Goal: Task Accomplishment & Management: Manage account settings

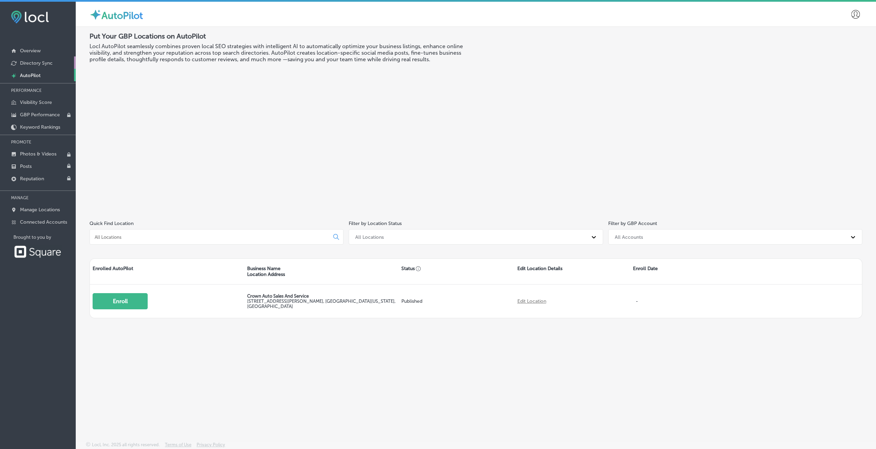
click at [44, 66] on link "Directory Sync" at bounding box center [38, 62] width 76 height 12
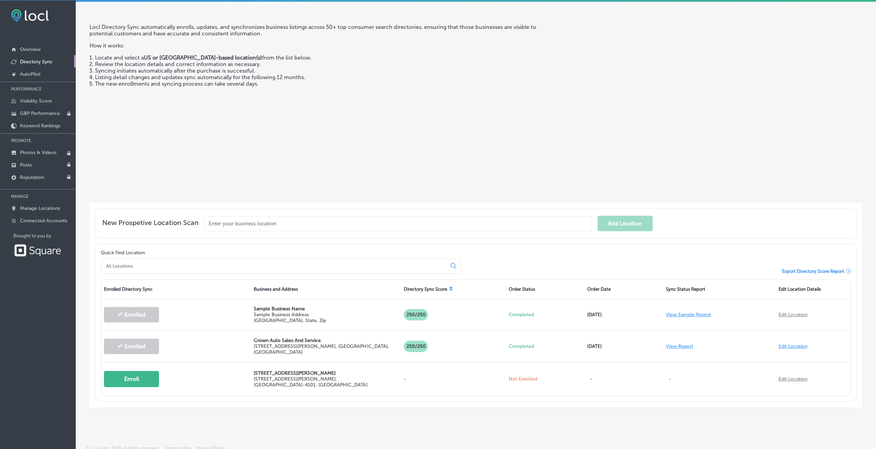
scroll to position [1, 0]
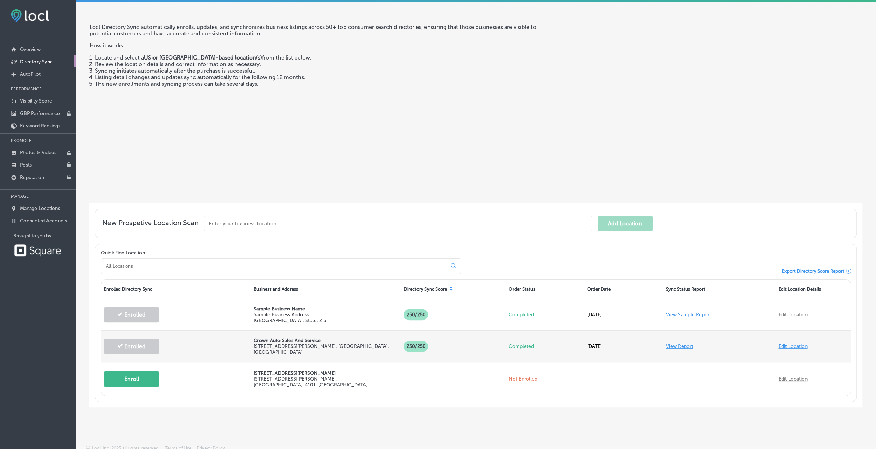
click at [787, 343] on link "Edit Location" at bounding box center [792, 346] width 29 height 6
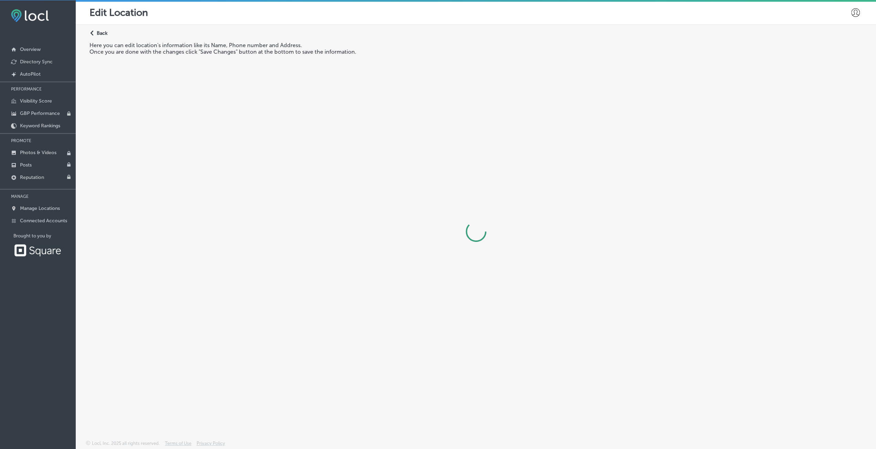
select select "US"
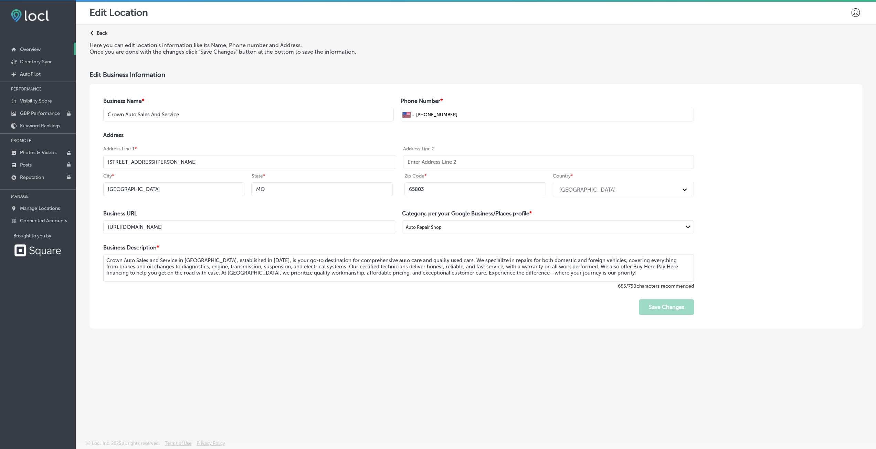
click at [32, 49] on p "Overview" at bounding box center [30, 49] width 21 height 6
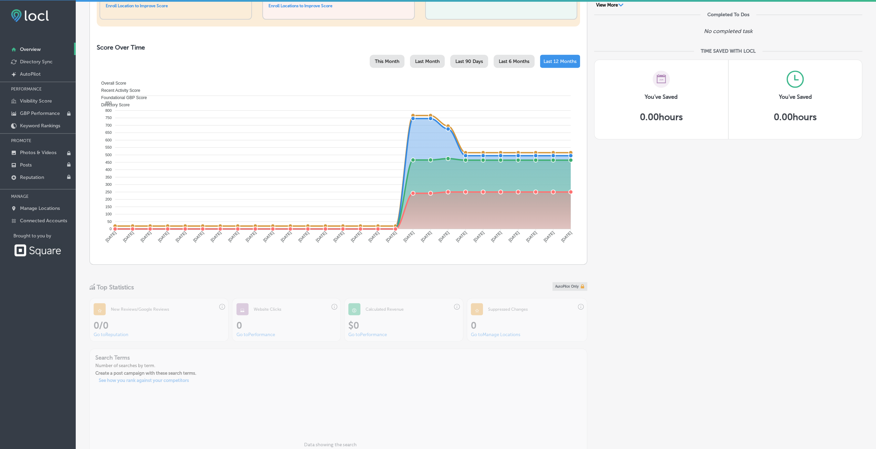
scroll to position [391, 0]
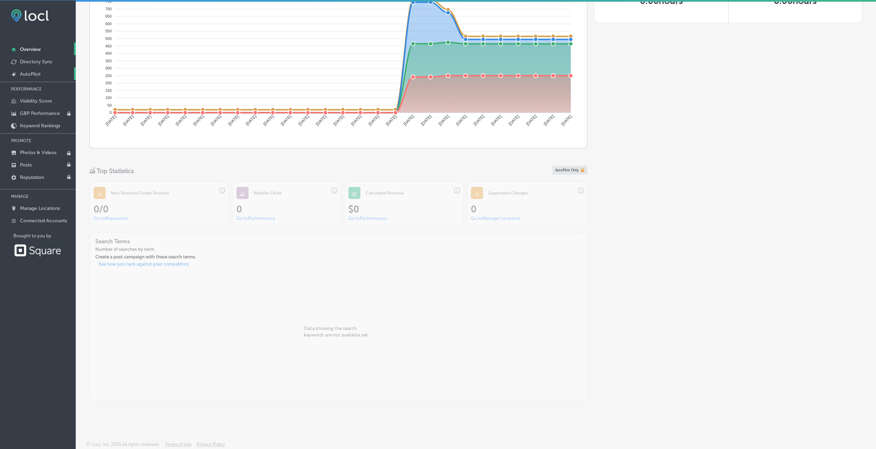
click at [45, 76] on link "Created by potrace 1.10, written by [PERSON_NAME] [DATE]-[DATE] AutoPilot" at bounding box center [38, 73] width 76 height 12
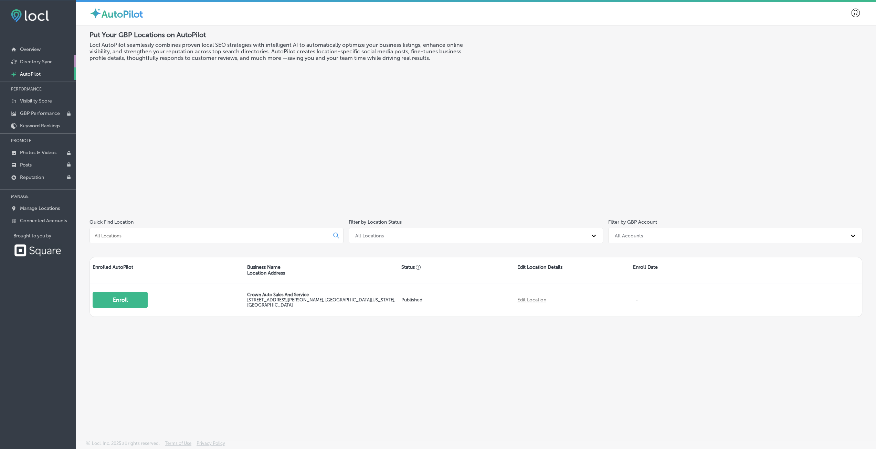
click at [44, 60] on p "Directory Sync" at bounding box center [36, 62] width 33 height 6
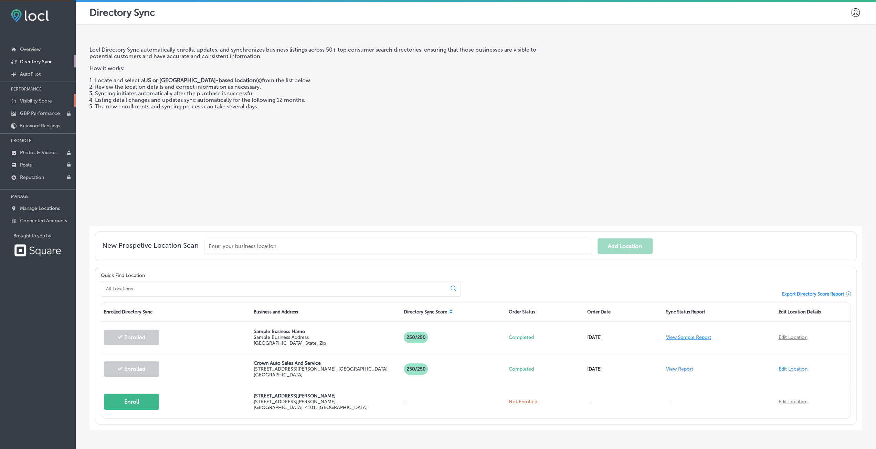
click at [28, 96] on link "Visibility Score" at bounding box center [38, 100] width 76 height 12
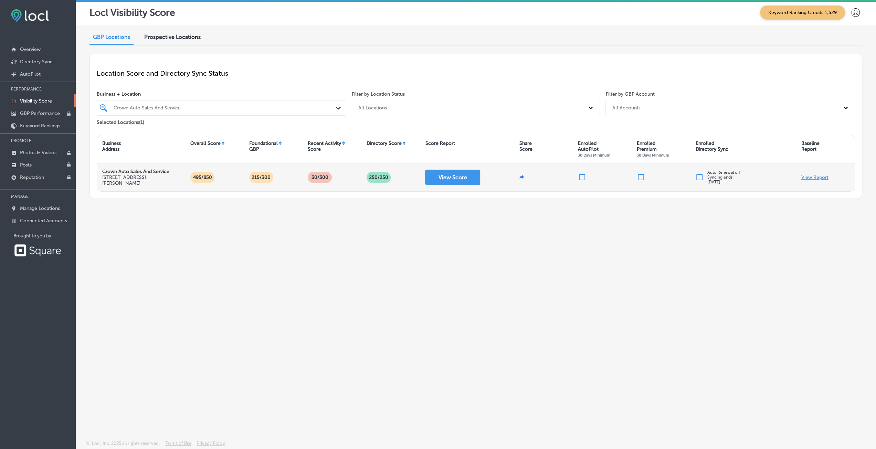
click at [809, 175] on p "View Report" at bounding box center [814, 177] width 27 height 6
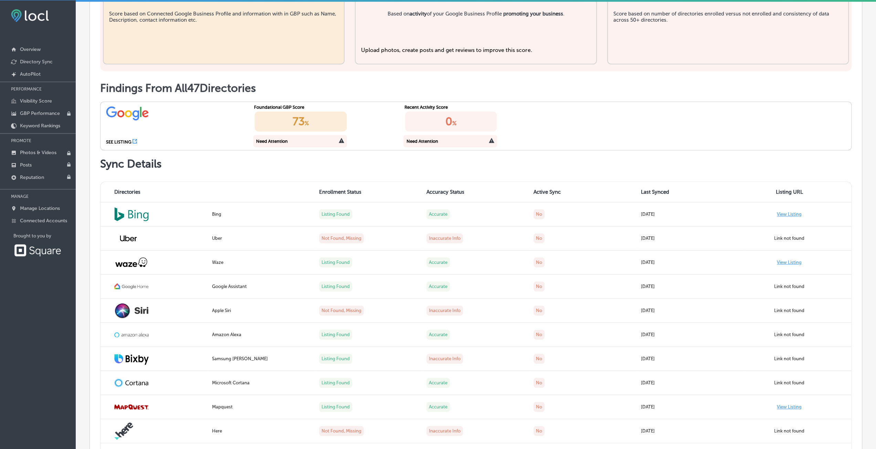
scroll to position [172, 0]
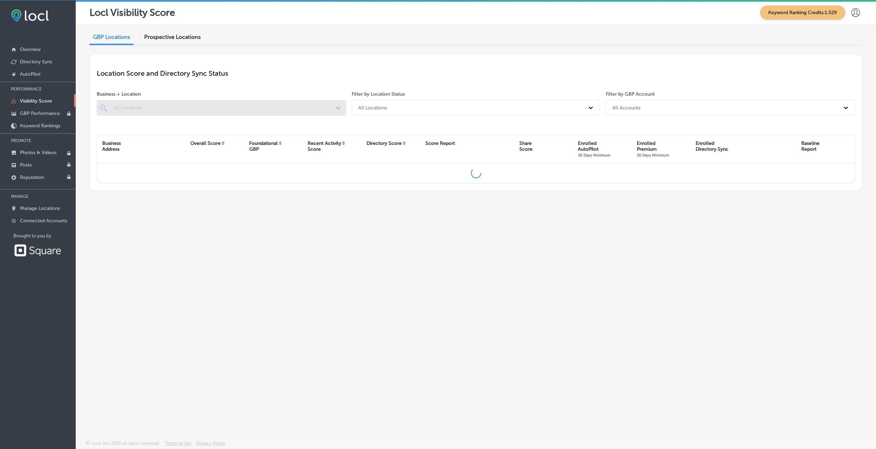
click at [184, 36] on span "Prospective Locations" at bounding box center [172, 37] width 56 height 7
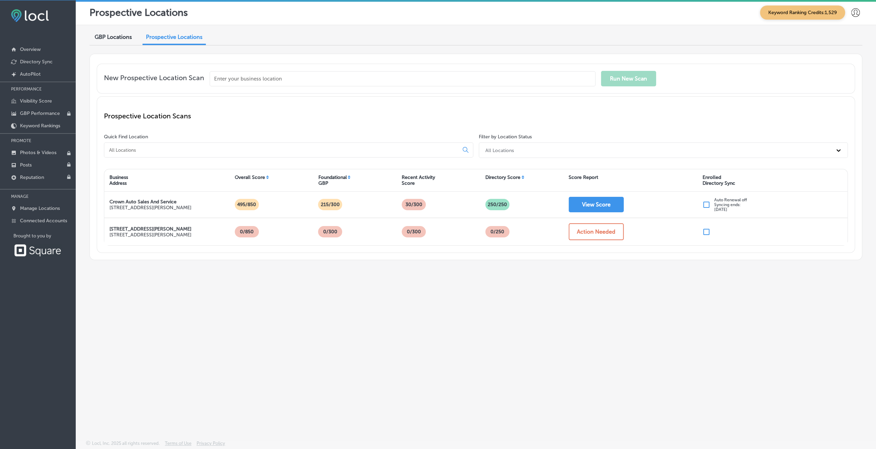
click at [109, 42] on div "GBP Locations" at bounding box center [112, 37] width 47 height 15
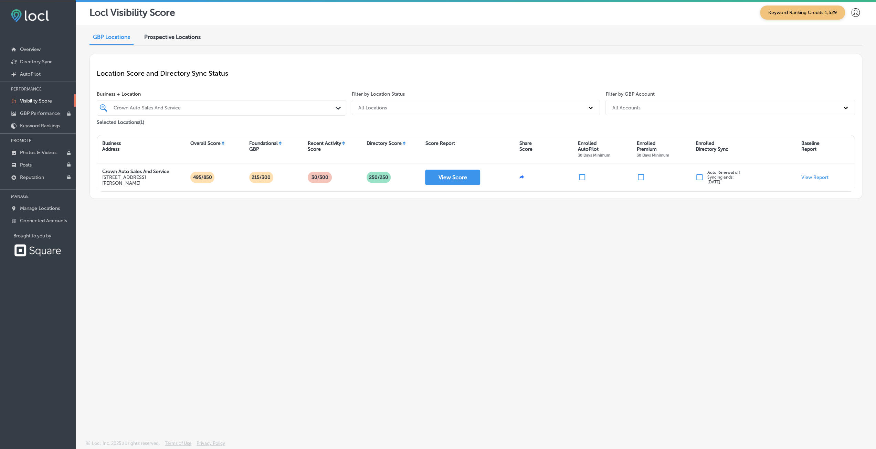
click at [186, 36] on span "Prospective Locations" at bounding box center [172, 37] width 56 height 7
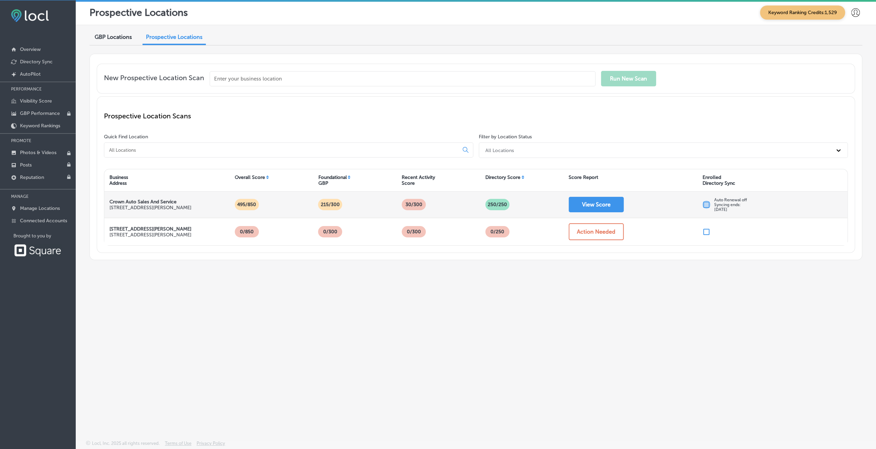
click at [704, 203] on input "checkbox" at bounding box center [706, 205] width 8 height 8
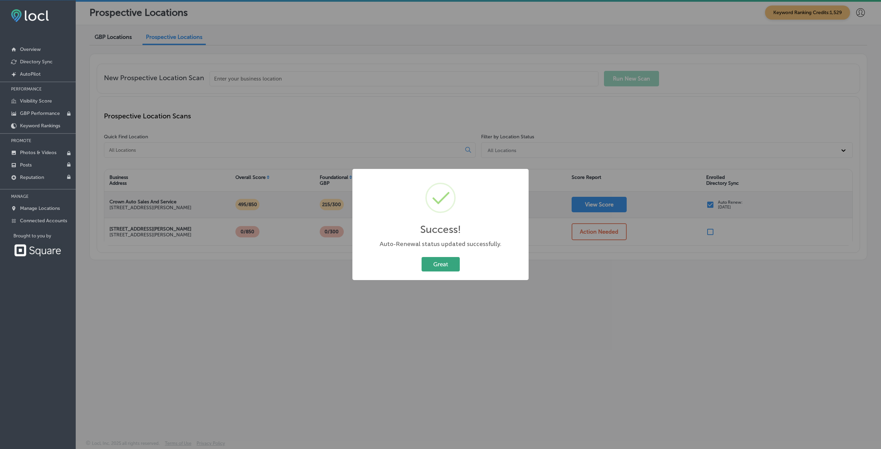
click at [456, 262] on button "Great" at bounding box center [440, 264] width 38 height 14
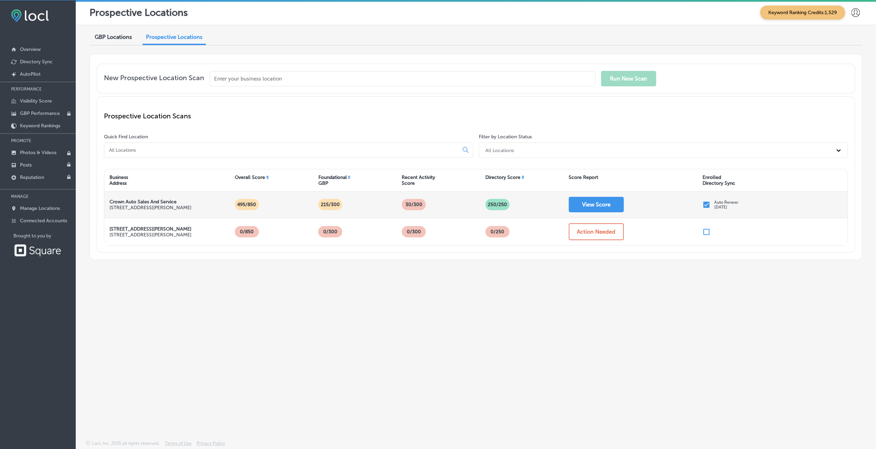
click at [702, 205] on input "checkbox" at bounding box center [706, 205] width 8 height 8
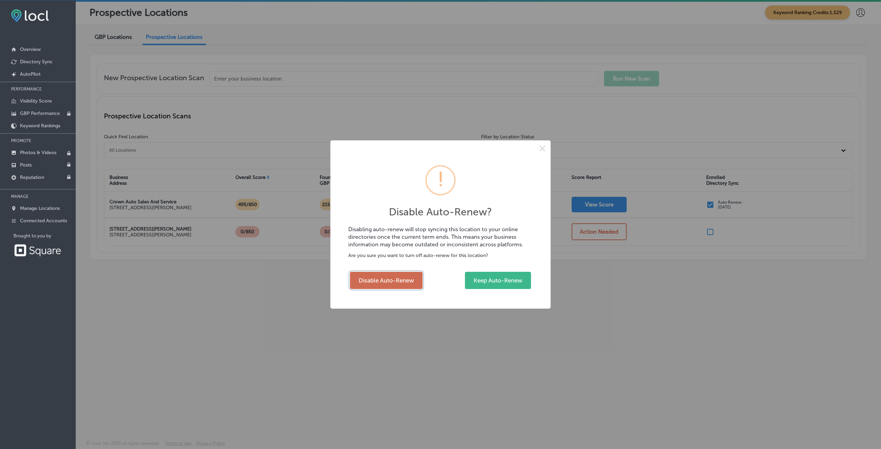
click at [372, 279] on button "Disable Auto-Renew" at bounding box center [386, 280] width 73 height 17
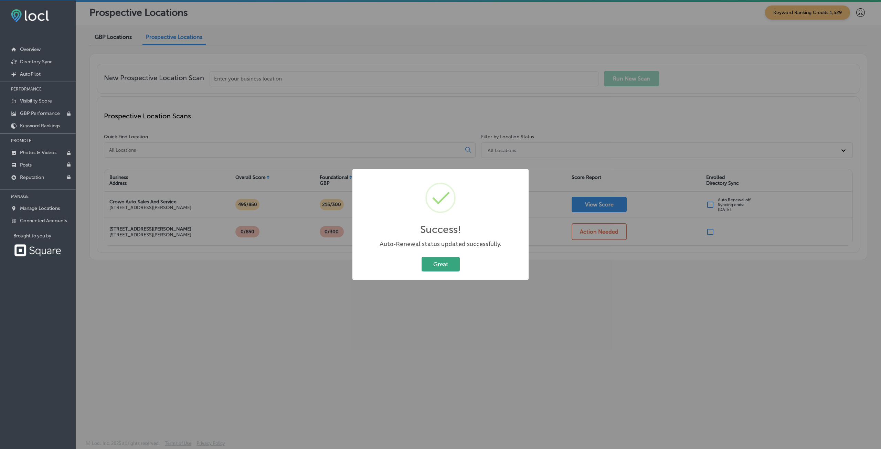
click at [438, 269] on button "Great" at bounding box center [440, 264] width 38 height 14
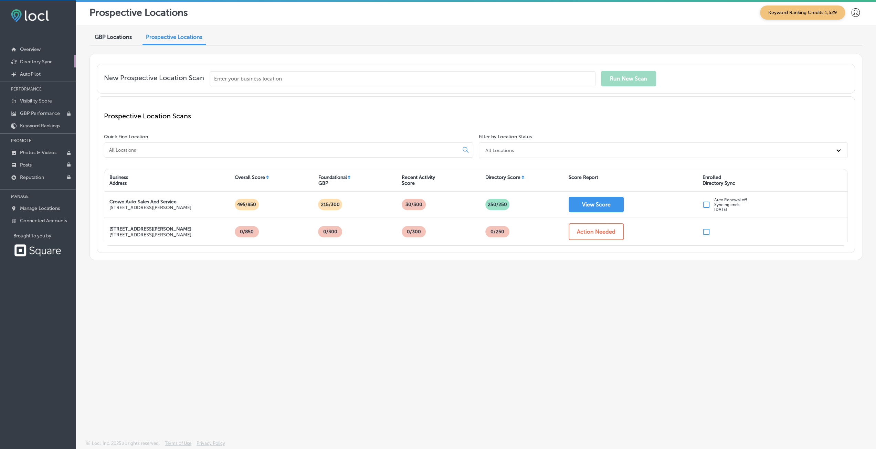
click at [37, 55] on link "Directory Sync" at bounding box center [38, 61] width 76 height 12
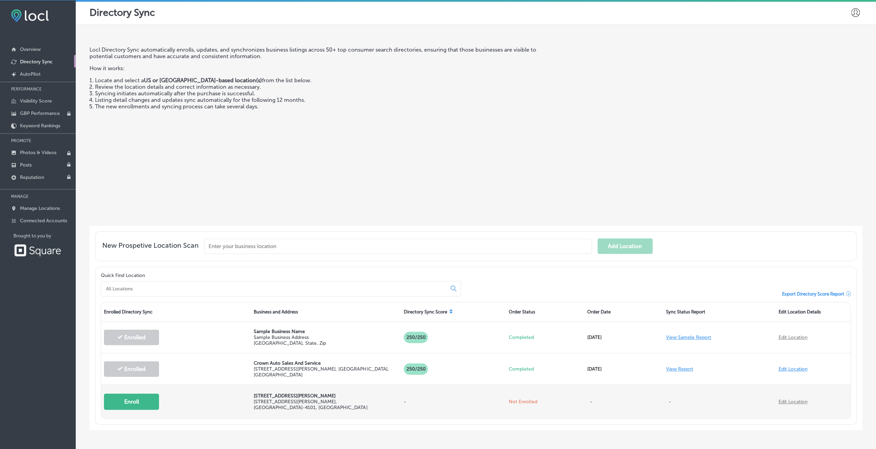
scroll to position [23, 0]
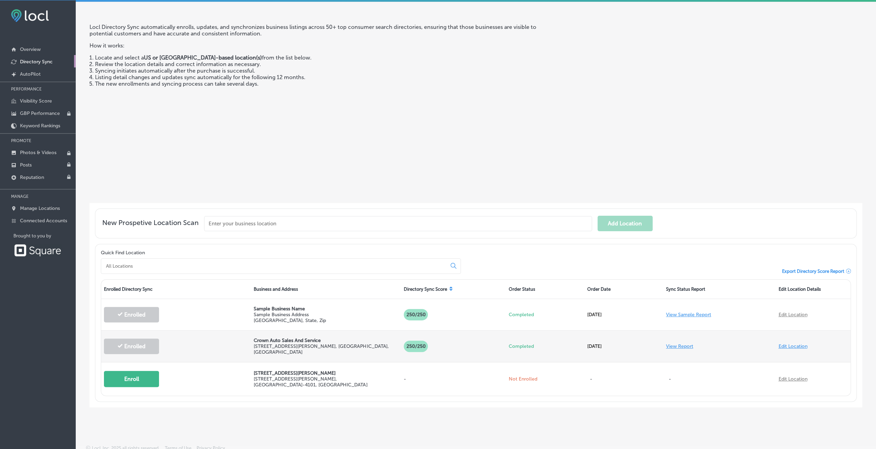
click at [680, 343] on link "View Report" at bounding box center [679, 346] width 27 height 6
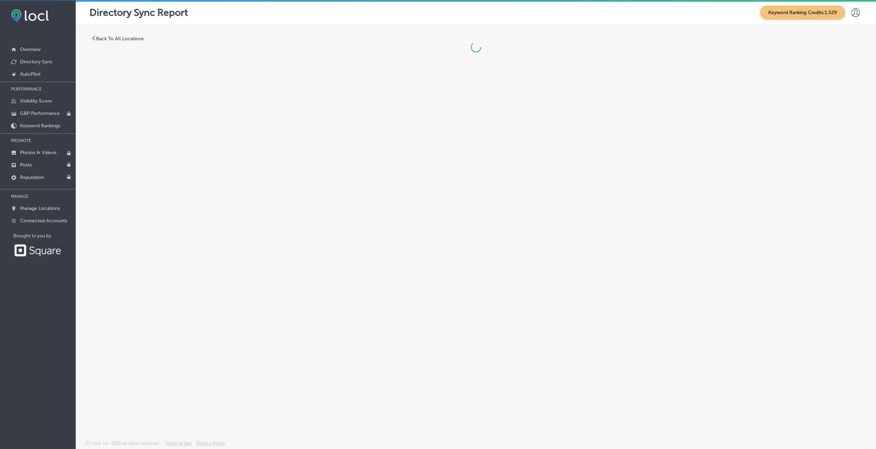
click at [98, 37] on p "Back To All Locations" at bounding box center [119, 39] width 47 height 6
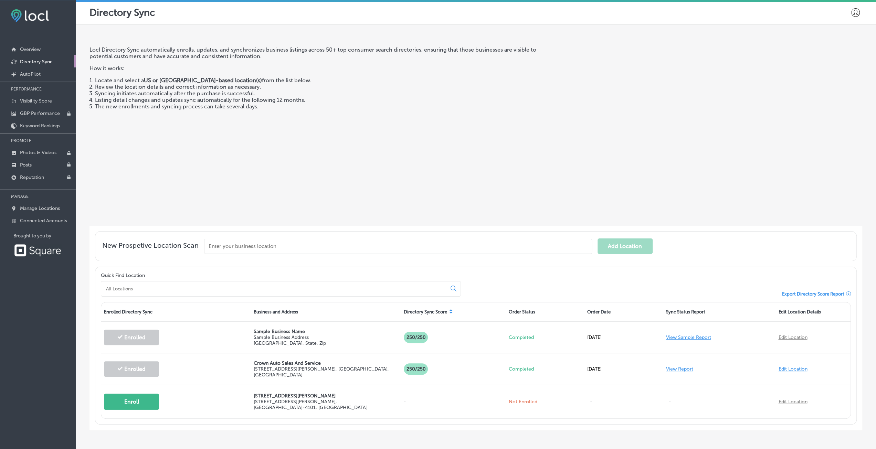
scroll to position [23, 0]
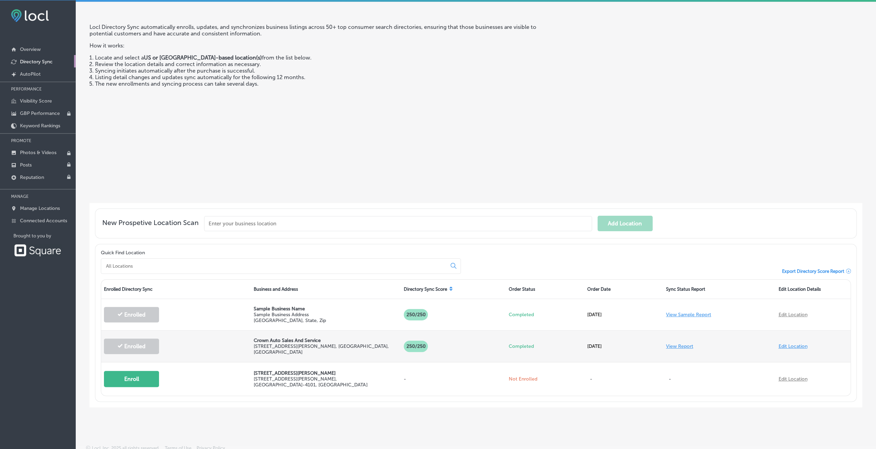
click at [786, 343] on link "Edit Location" at bounding box center [792, 346] width 29 height 6
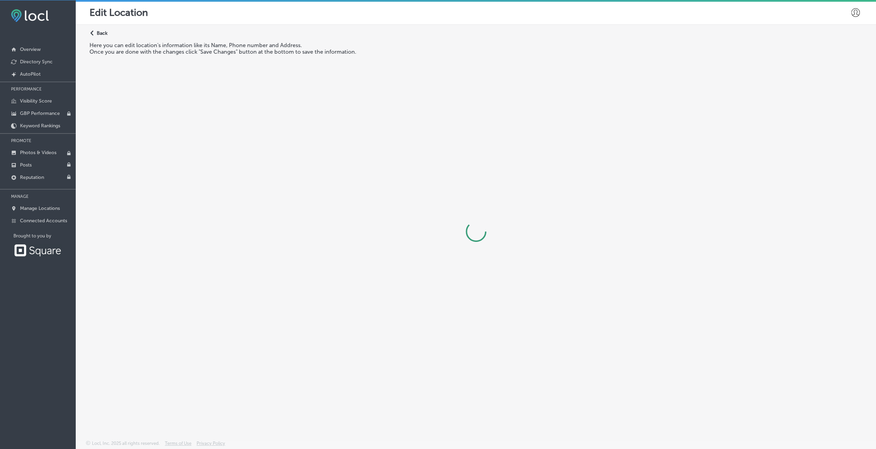
select select "US"
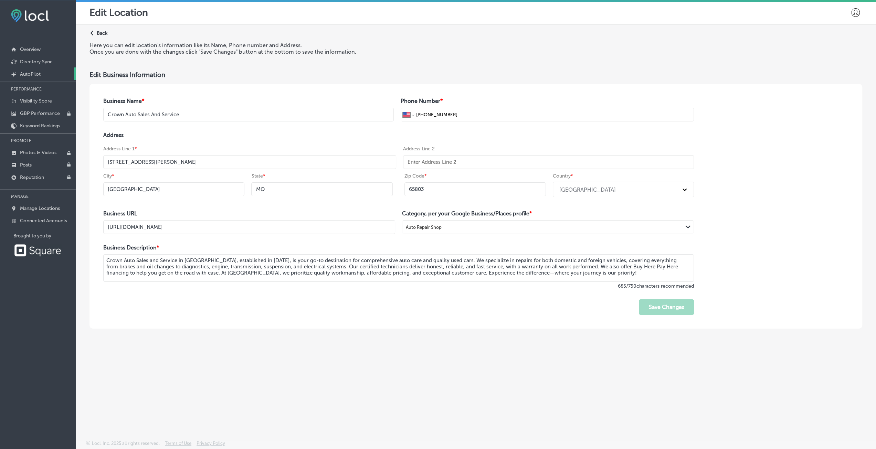
click at [25, 72] on p "AutoPilot" at bounding box center [30, 74] width 21 height 6
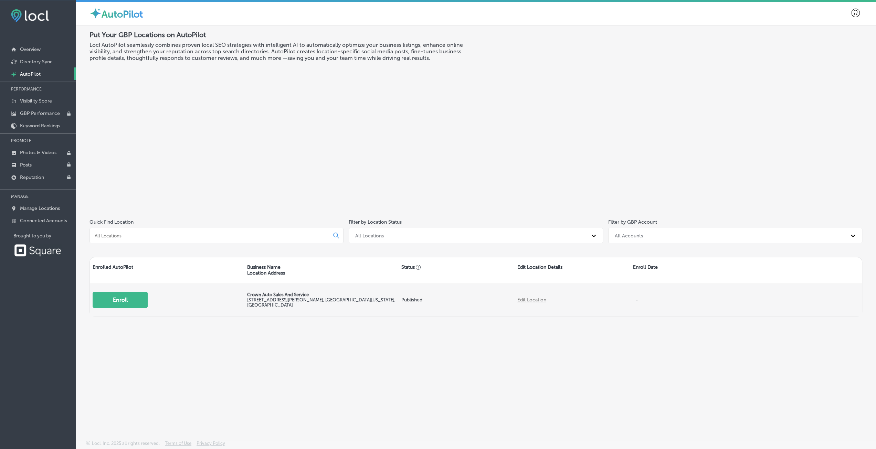
click at [131, 298] on button "Enroll" at bounding box center [120, 300] width 55 height 16
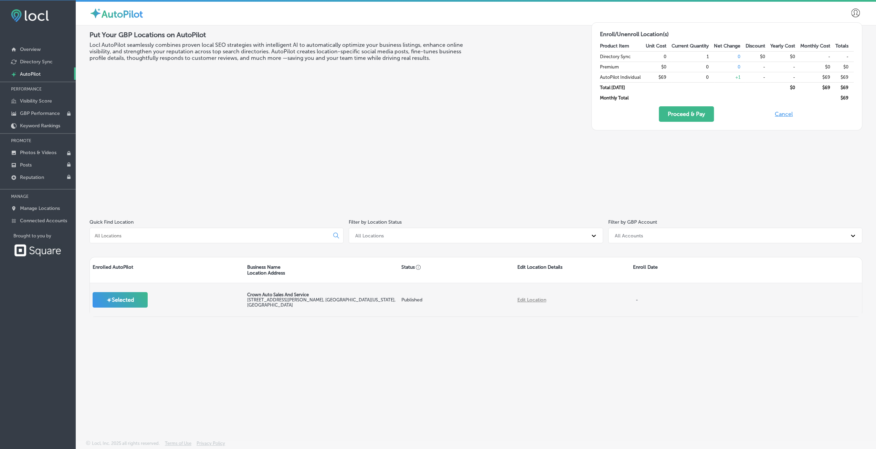
click at [115, 298] on button "Selected" at bounding box center [120, 299] width 55 height 15
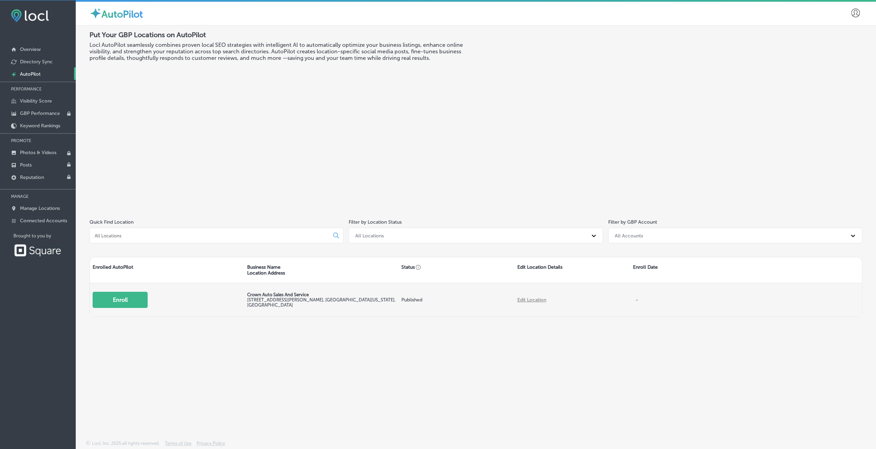
click at [121, 300] on button "Enroll" at bounding box center [120, 300] width 55 height 16
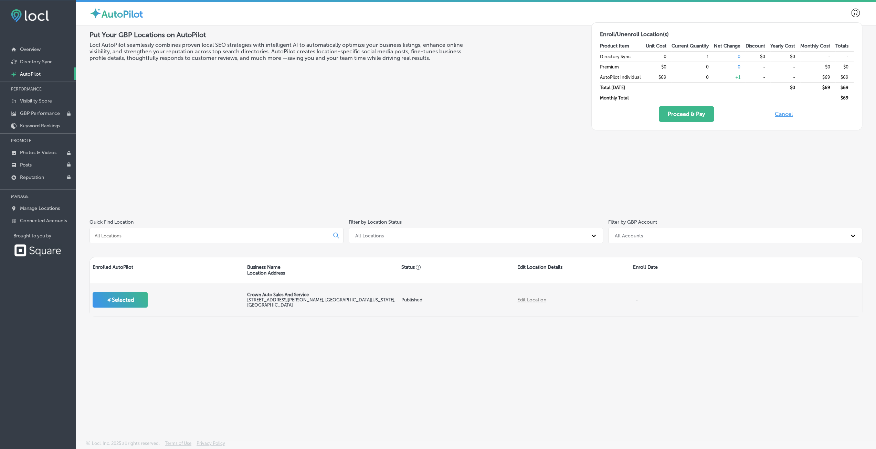
click at [120, 301] on button "Selected" at bounding box center [120, 299] width 55 height 15
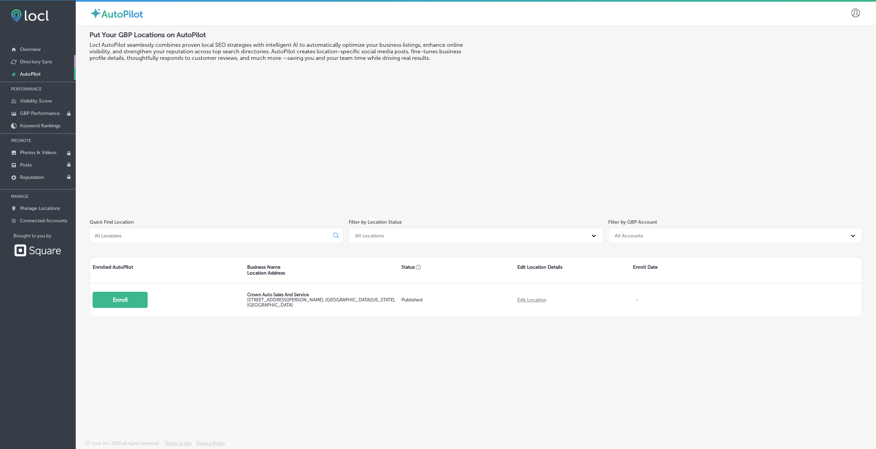
click at [39, 59] on p "Directory Sync" at bounding box center [36, 62] width 33 height 6
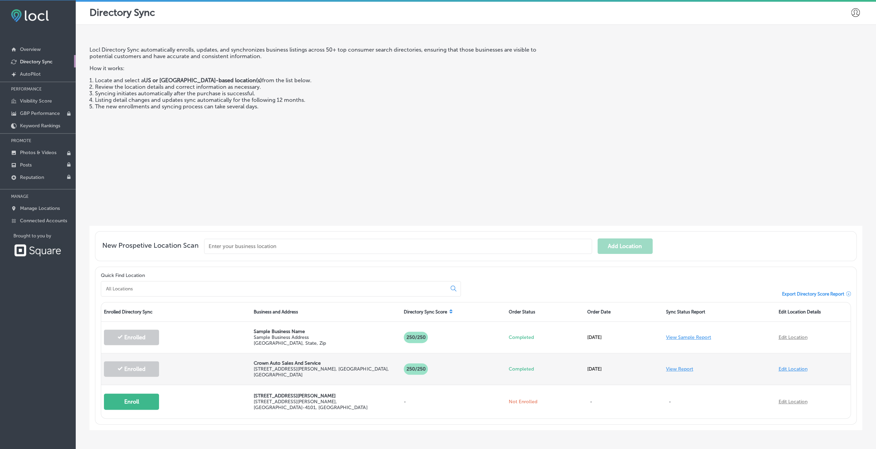
click at [783, 367] on link "Edit Location" at bounding box center [792, 369] width 29 height 6
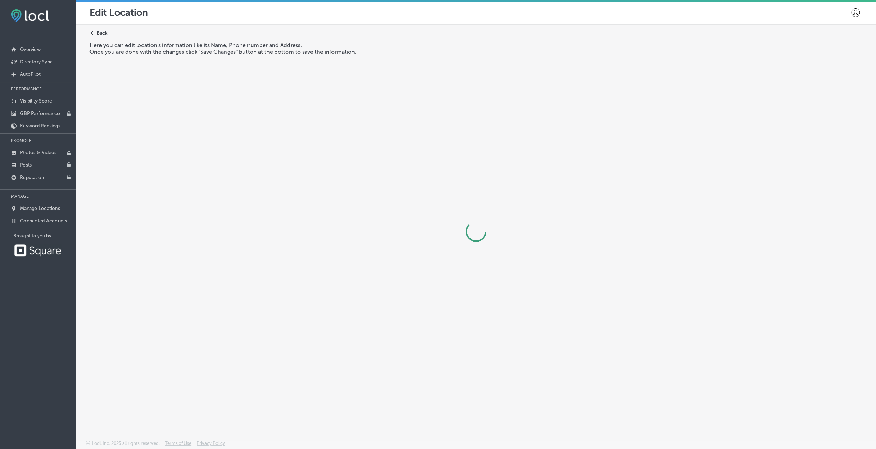
select select "US"
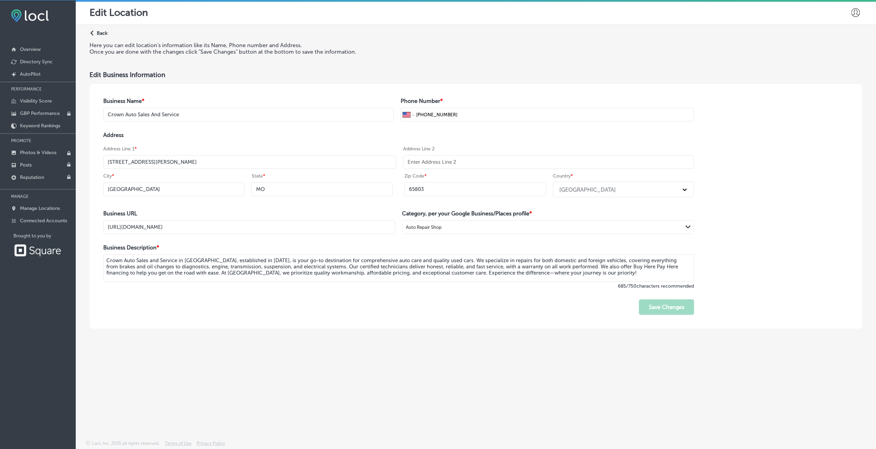
click at [97, 31] on p "Back" at bounding box center [102, 33] width 11 height 6
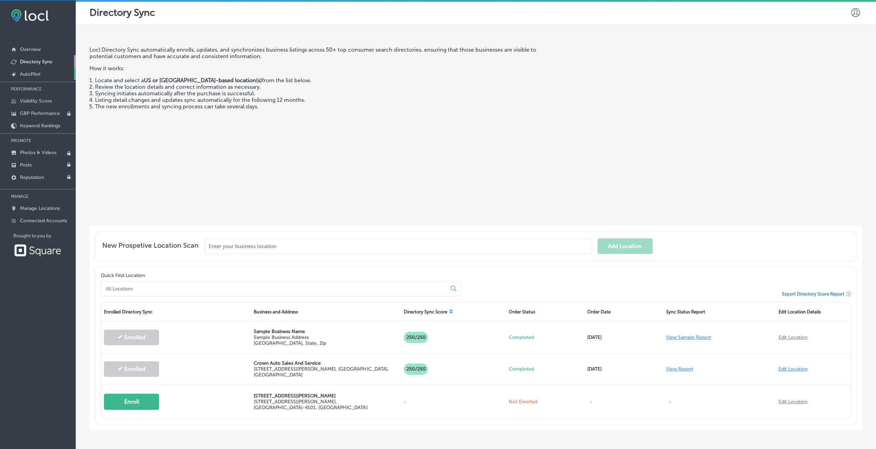
click at [15, 72] on icon "Created by potrace 1.10, written by [PERSON_NAME] [DATE]-[DATE]" at bounding box center [14, 75] width 6 height 6
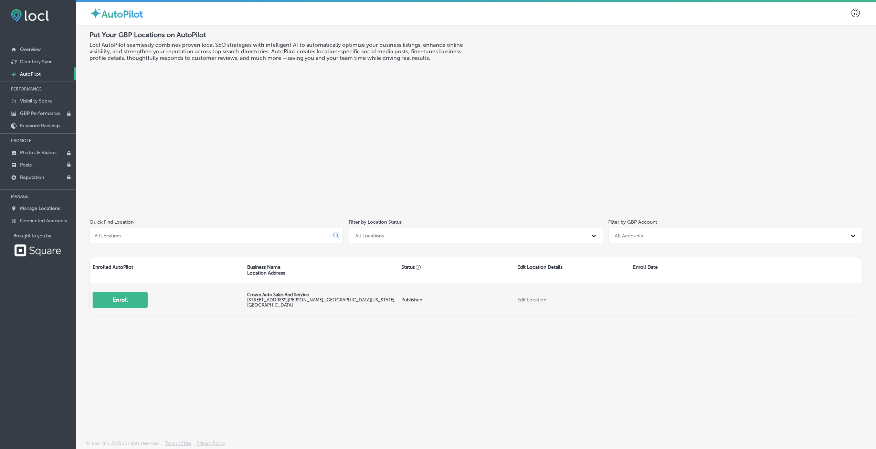
click at [111, 301] on button "Enroll" at bounding box center [120, 300] width 55 height 16
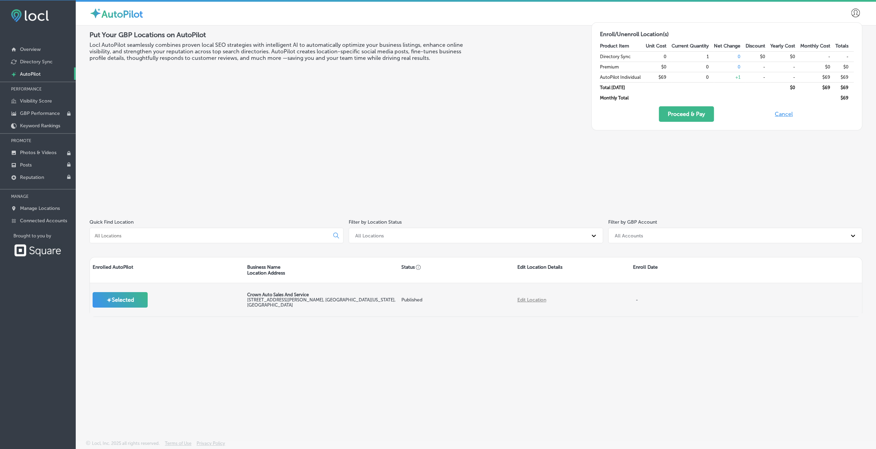
click at [128, 300] on button "Selected" at bounding box center [120, 299] width 55 height 15
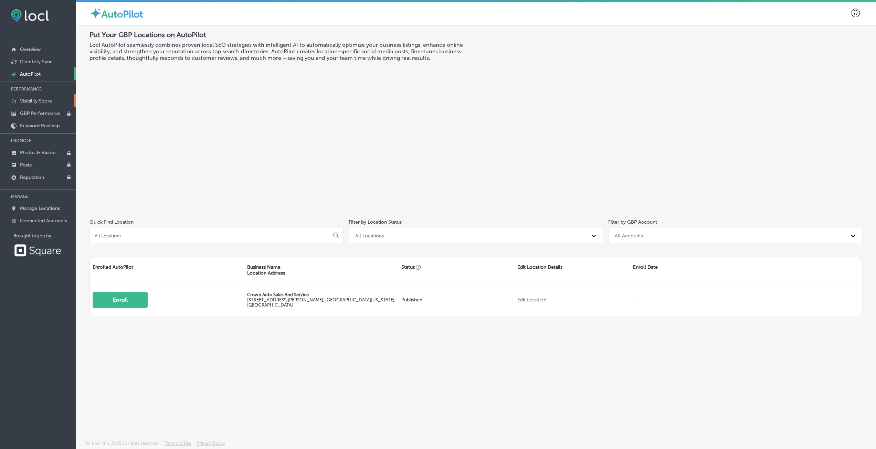
click at [32, 102] on p "Visibility Score" at bounding box center [36, 101] width 32 height 6
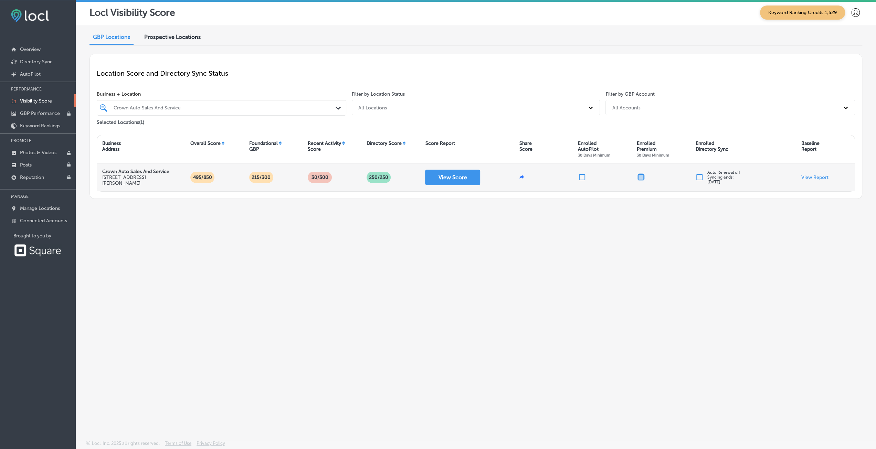
click at [642, 179] on input "checkbox" at bounding box center [640, 177] width 8 height 8
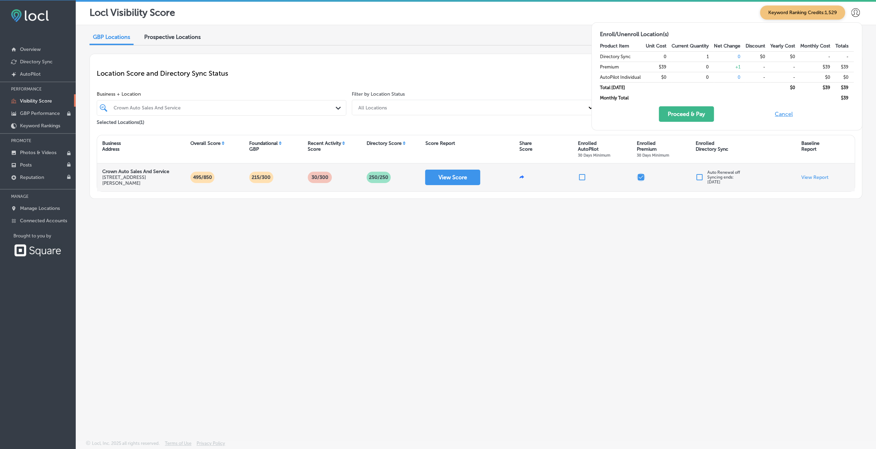
click at [641, 179] on input "checkbox" at bounding box center [640, 177] width 8 height 8
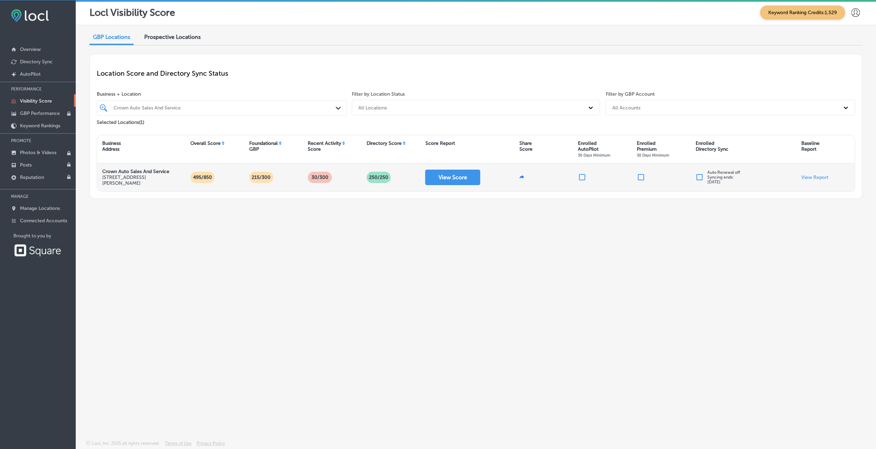
click at [641, 179] on input "checkbox" at bounding box center [640, 177] width 8 height 8
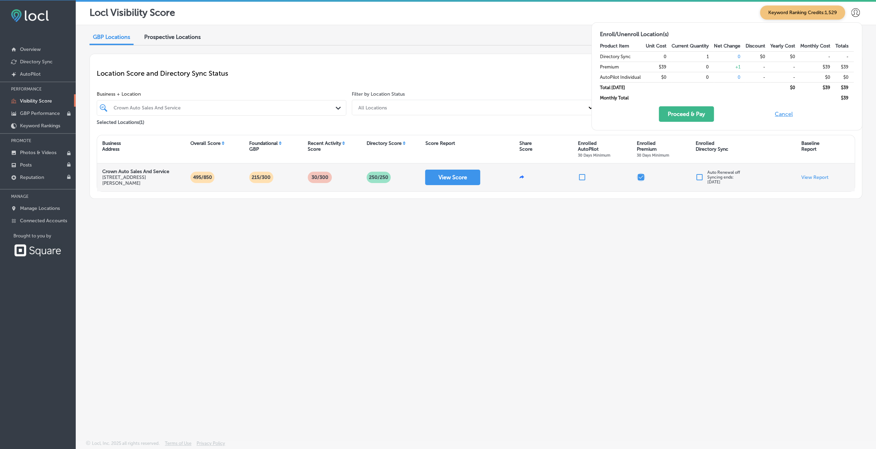
click at [641, 179] on input "checkbox" at bounding box center [640, 177] width 8 height 8
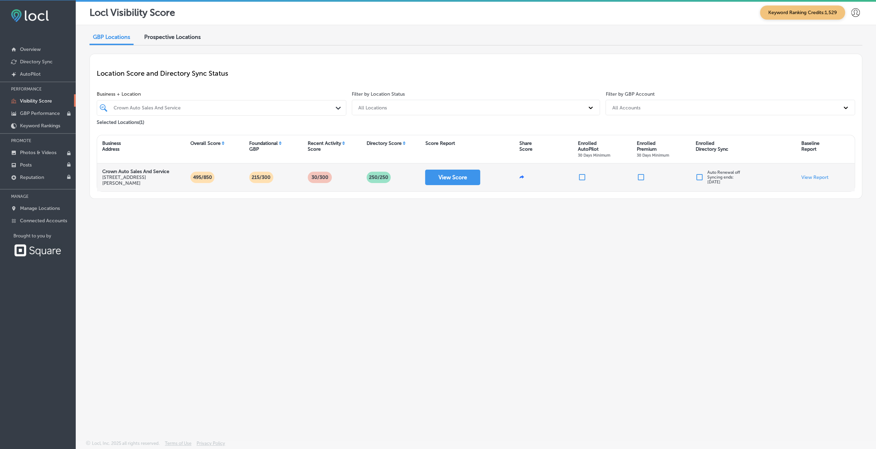
click at [695, 176] on div "Auto Renewal off Syncing ends: [DATE]" at bounding box center [743, 177] width 106 height 28
click at [703, 175] on div at bounding box center [701, 177] width 12 height 8
click at [700, 177] on input "checkbox" at bounding box center [699, 177] width 8 height 8
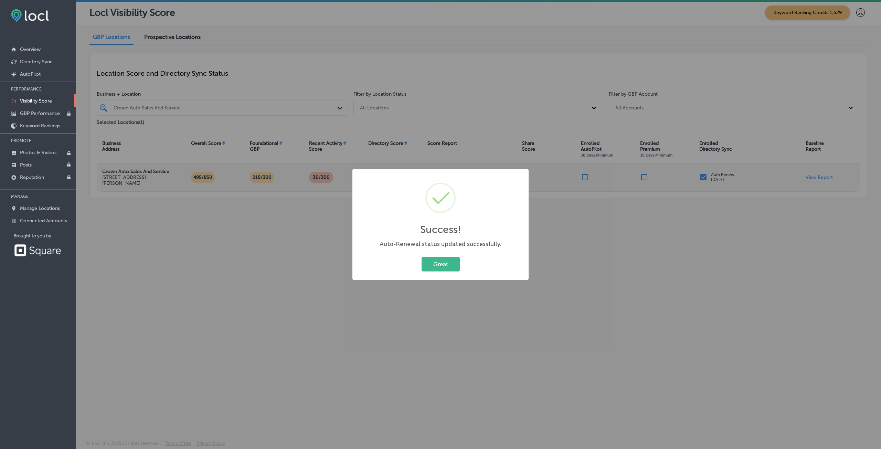
click at [593, 259] on div "Success! × Auto-Renewal status updated successfully. Great Cancel" at bounding box center [440, 224] width 881 height 449
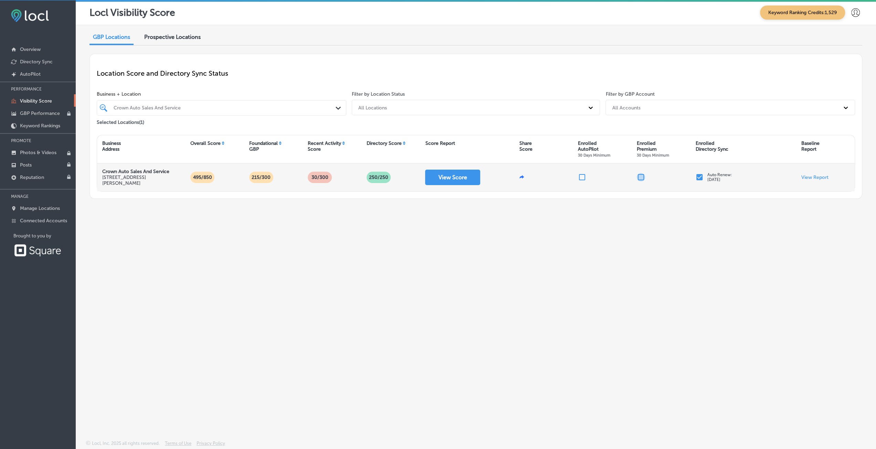
click at [641, 176] on input "checkbox" at bounding box center [640, 177] width 8 height 8
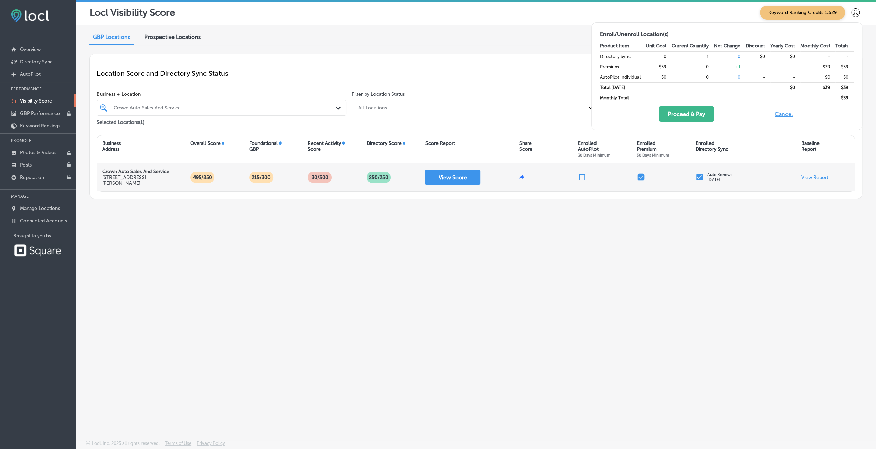
click at [641, 176] on input "checkbox" at bounding box center [640, 177] width 8 height 8
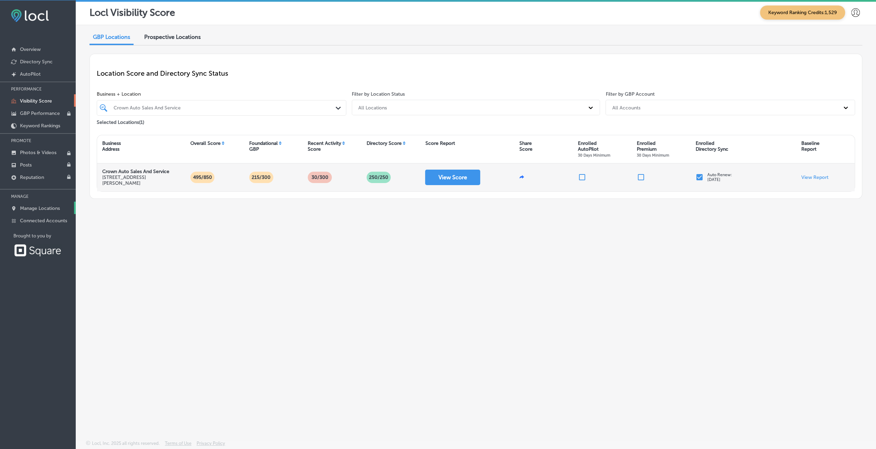
click at [41, 202] on link "Manage Locations" at bounding box center [38, 208] width 76 height 12
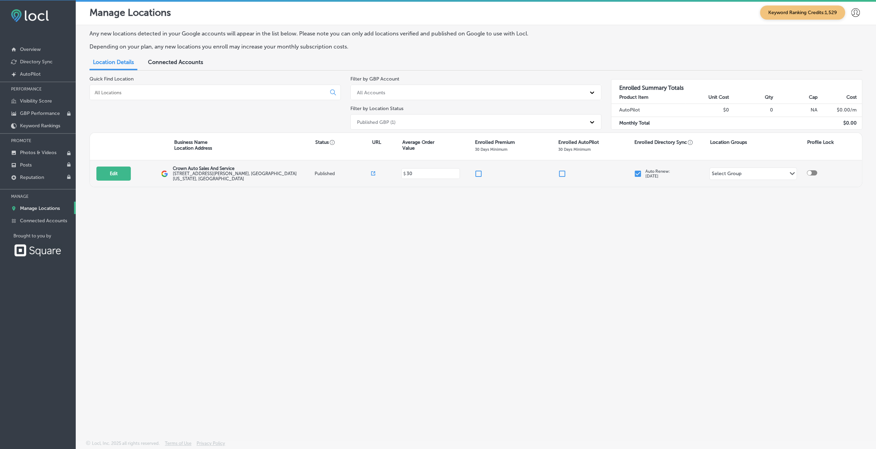
click at [562, 173] on input "checkbox" at bounding box center [562, 174] width 8 height 8
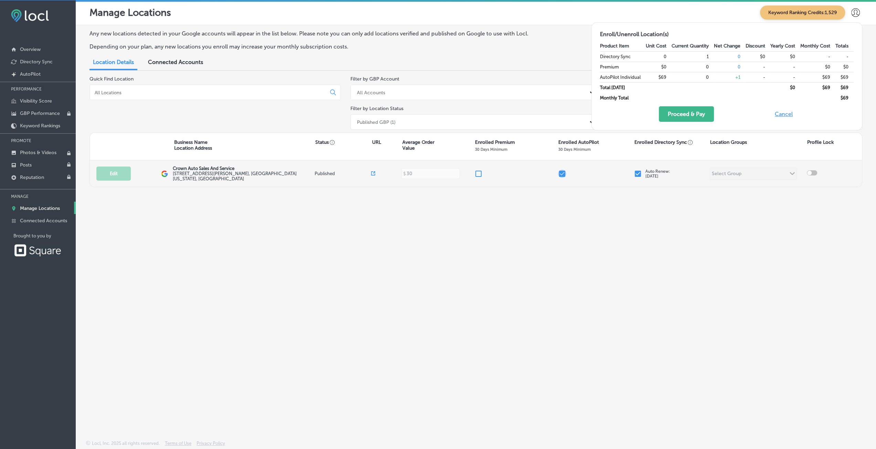
click at [562, 173] on input "checkbox" at bounding box center [562, 174] width 8 height 8
checkbox input "false"
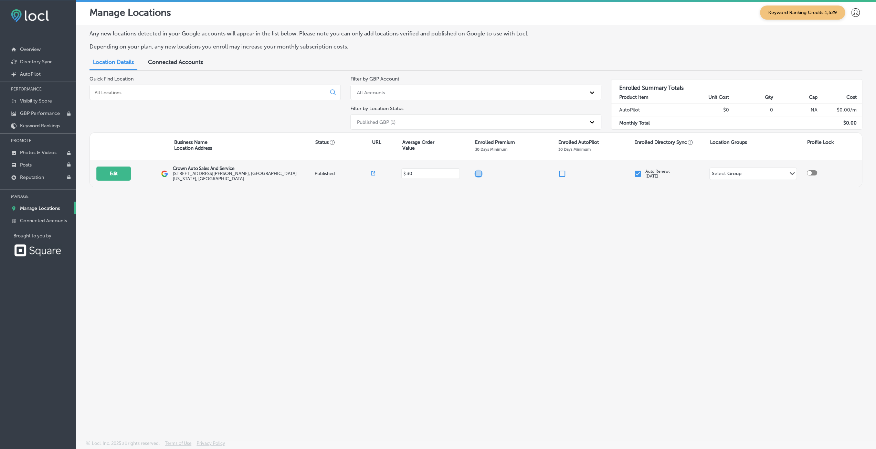
click at [477, 172] on input "checkbox" at bounding box center [478, 174] width 8 height 8
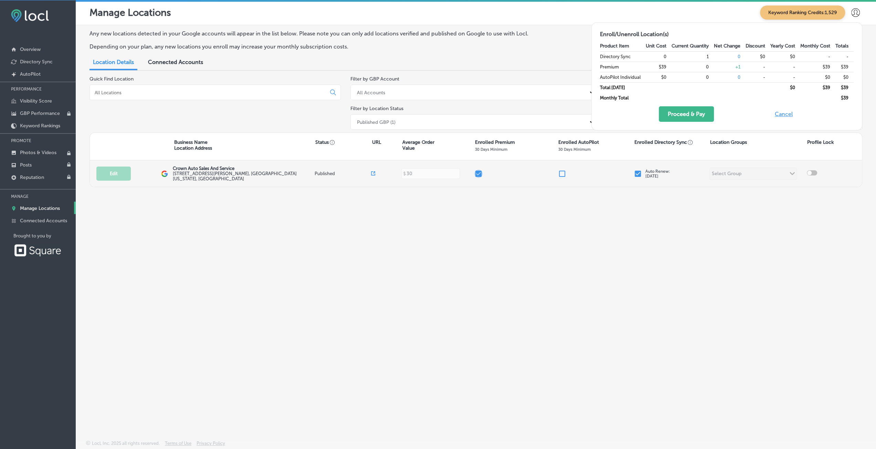
click at [482, 173] on input "checkbox" at bounding box center [478, 174] width 8 height 8
checkbox input "false"
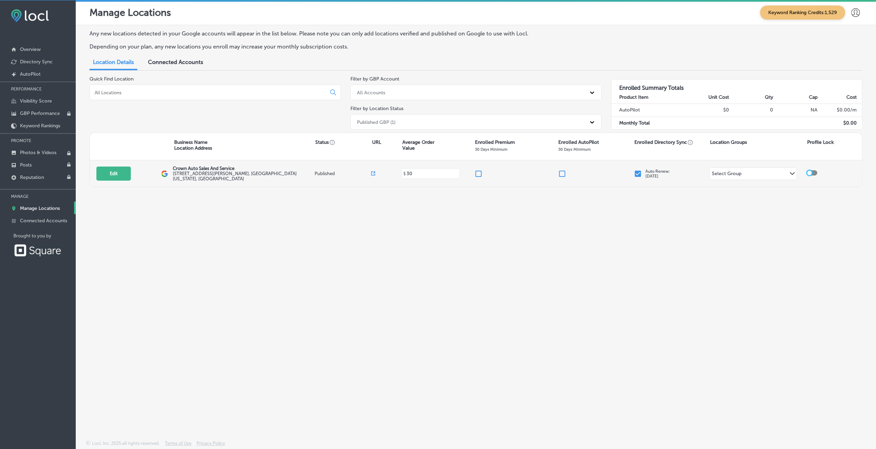
click at [808, 171] on div at bounding box center [809, 173] width 4 height 4
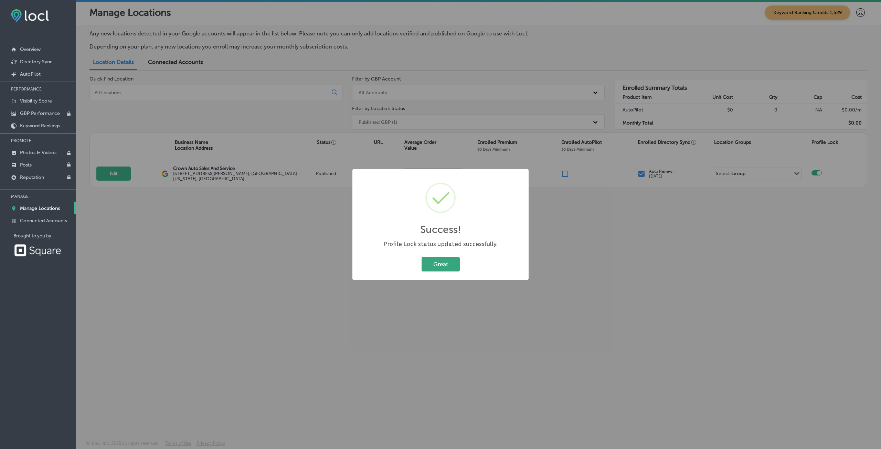
click at [451, 262] on button "Great" at bounding box center [440, 264] width 38 height 14
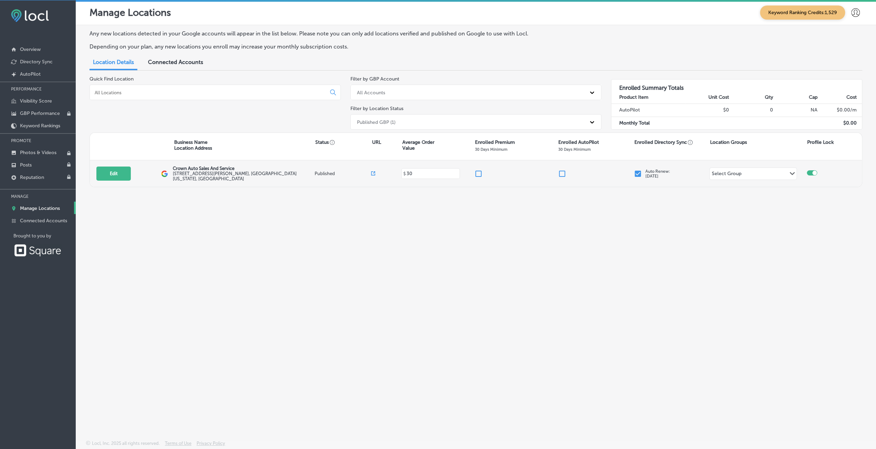
click at [817, 172] on div at bounding box center [830, 173] width 49 height 7
click at [813, 172] on div at bounding box center [814, 173] width 4 height 4
checkbox input "false"
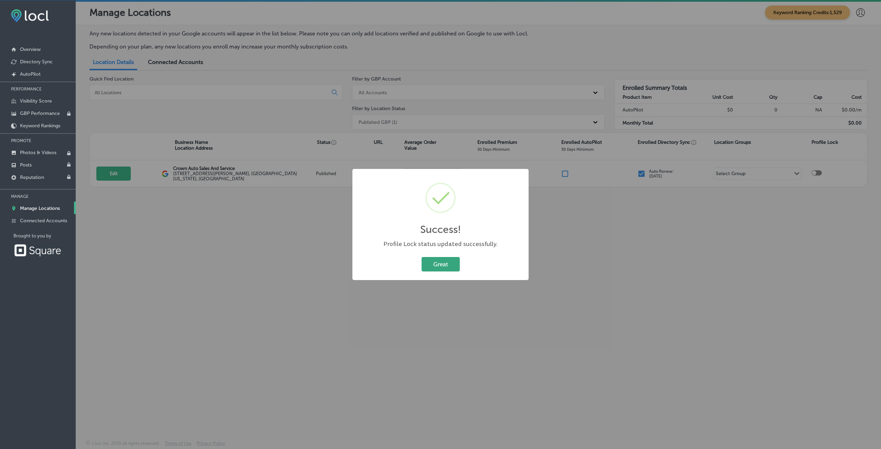
click at [442, 264] on button "Great" at bounding box center [440, 264] width 38 height 14
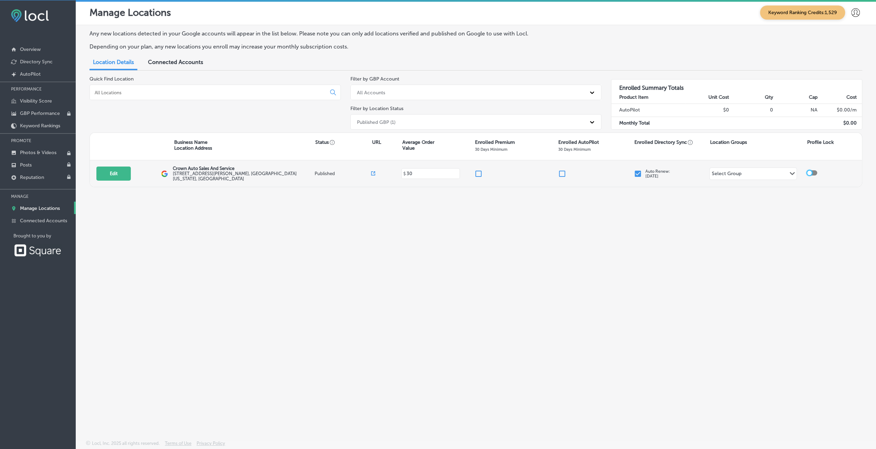
click at [732, 171] on div "Select Group" at bounding box center [726, 175] width 30 height 8
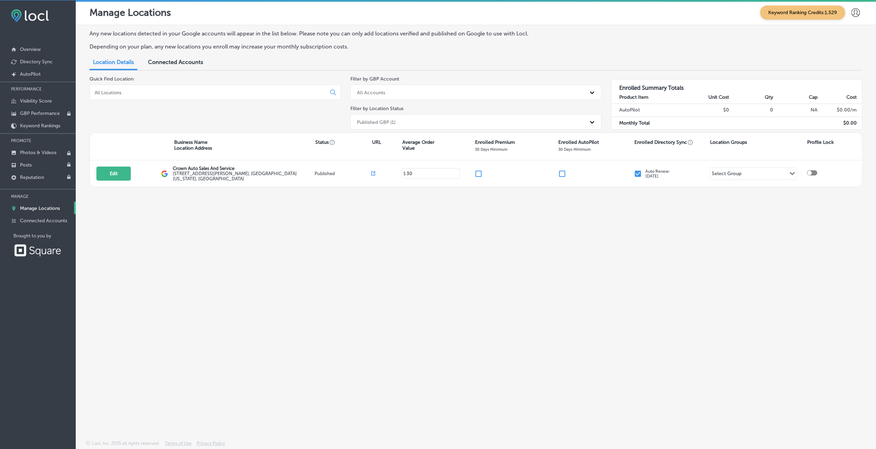
click at [635, 232] on div "Any new locations detected in your Google accounts will appear in the list belo…" at bounding box center [476, 216] width 800 height 383
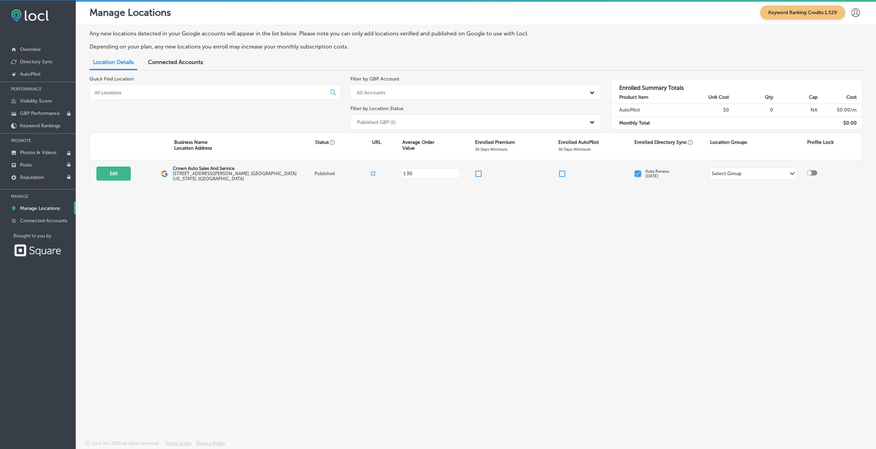
click at [640, 173] on input "checkbox" at bounding box center [637, 174] width 8 height 8
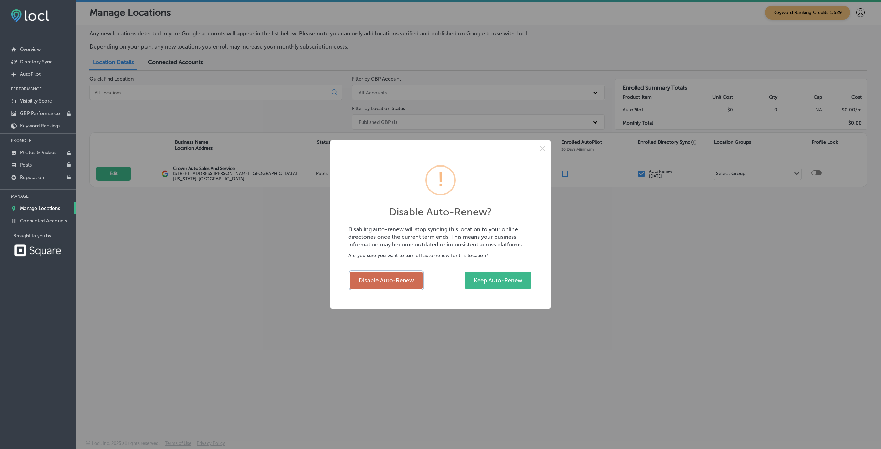
click at [397, 282] on button "Disable Auto-Renew" at bounding box center [386, 280] width 73 height 17
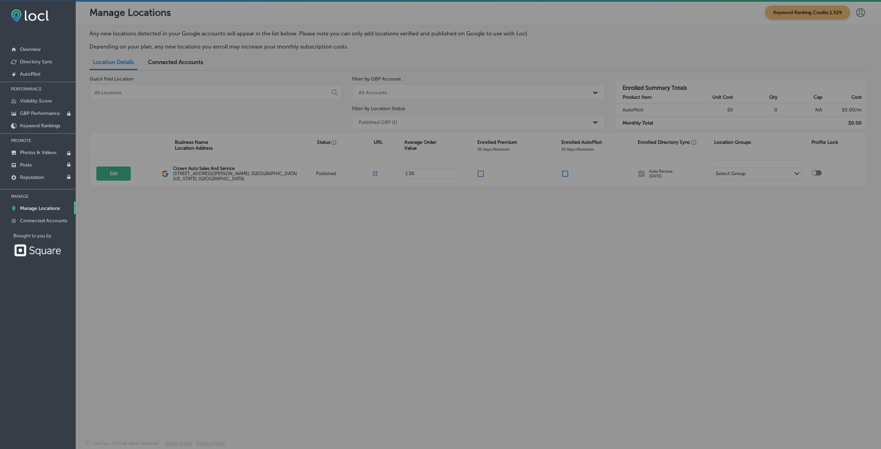
checkbox input "false"
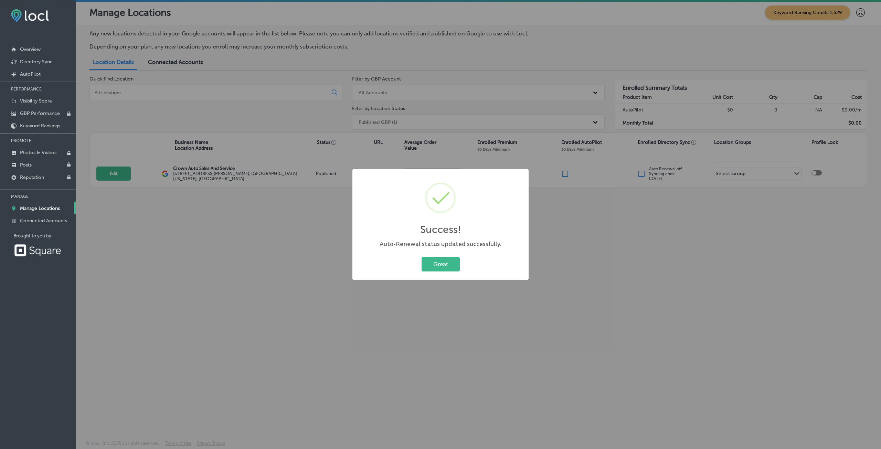
click at [645, 262] on div "Success! × Auto-Renewal status updated successfully. Great Cancel" at bounding box center [440, 224] width 881 height 449
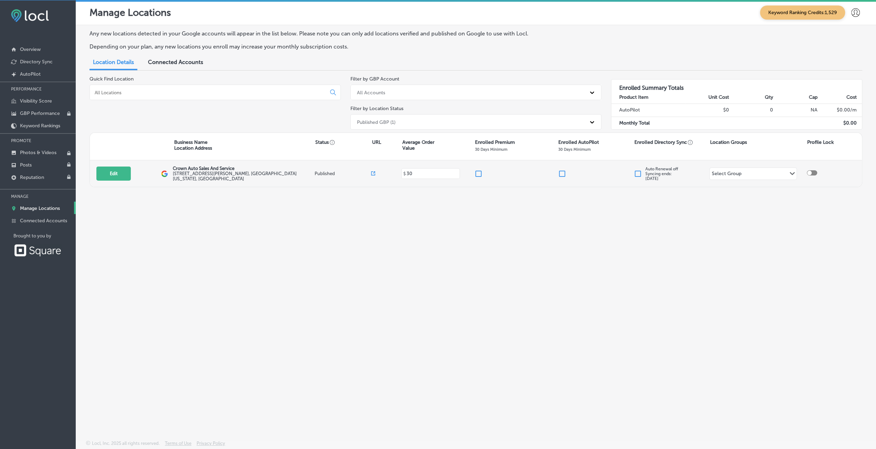
click at [479, 175] on input "checkbox" at bounding box center [478, 174] width 8 height 8
checkbox input "true"
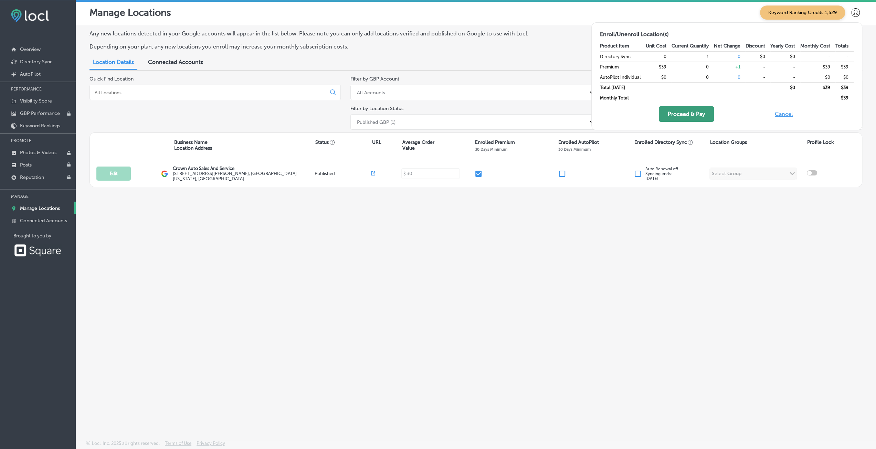
click at [676, 119] on button "Proceed & Pay" at bounding box center [685, 113] width 55 height 15
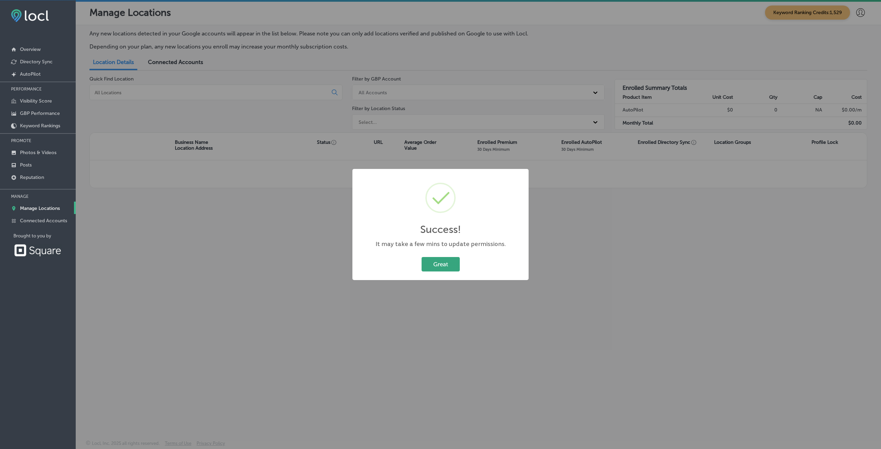
click at [429, 263] on button "Great" at bounding box center [440, 264] width 38 height 14
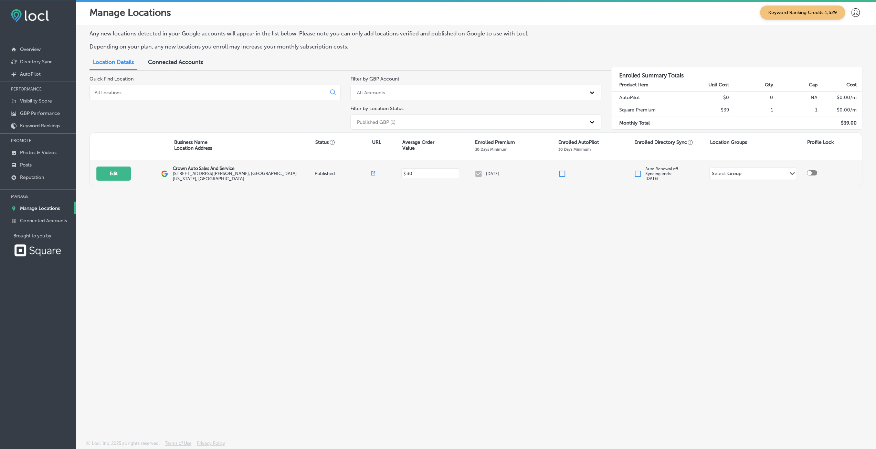
click at [372, 173] on icon at bounding box center [373, 173] width 4 height 4
click at [564, 174] on input "checkbox" at bounding box center [562, 174] width 8 height 8
checkbox input "false"
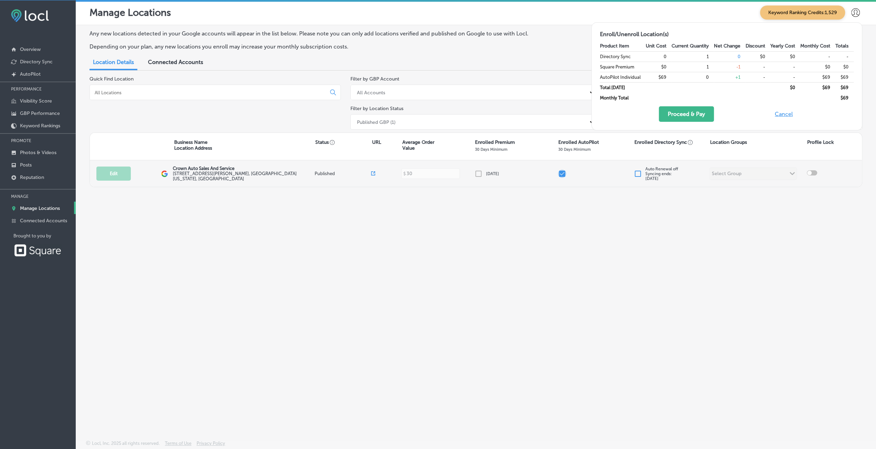
click at [564, 174] on input "checkbox" at bounding box center [562, 174] width 8 height 8
checkbox input "true"
click at [562, 174] on input "checkbox" at bounding box center [562, 174] width 8 height 8
checkbox input "true"
checkbox input "false"
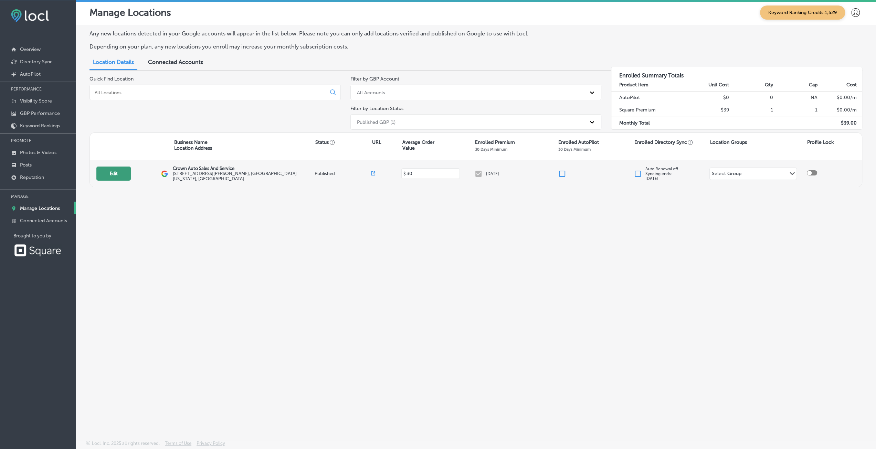
click at [111, 177] on button "Edit" at bounding box center [113, 174] width 34 height 14
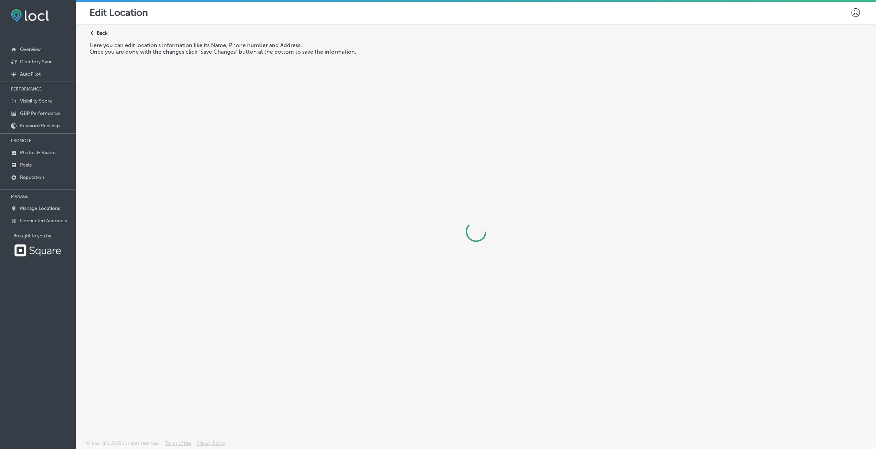
select select "US"
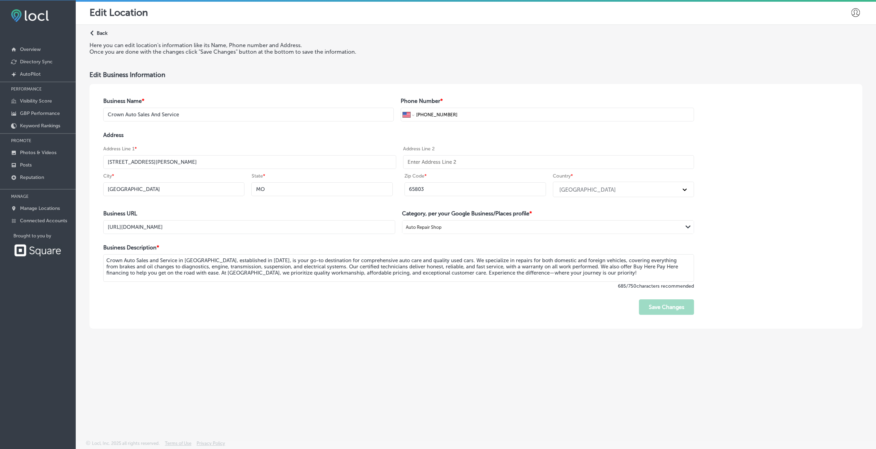
click at [100, 33] on p "Back" at bounding box center [102, 33] width 11 height 6
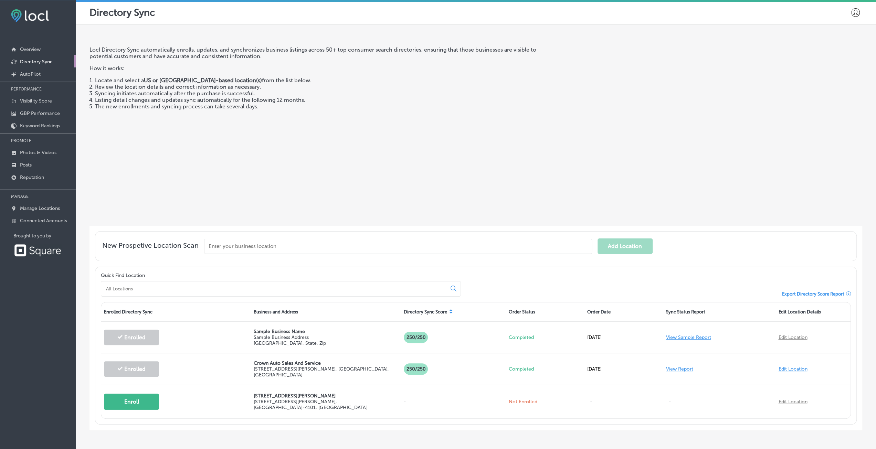
click at [30, 59] on p "Directory Sync" at bounding box center [36, 62] width 33 height 6
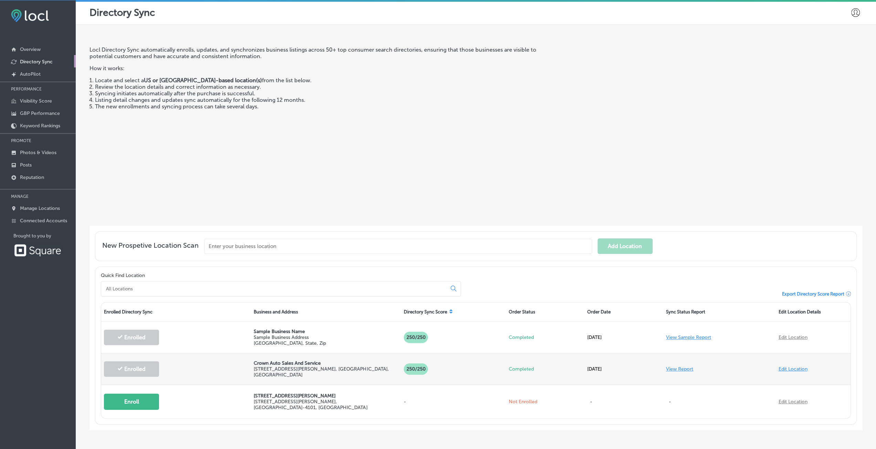
click at [676, 367] on link "View Report" at bounding box center [679, 369] width 27 height 6
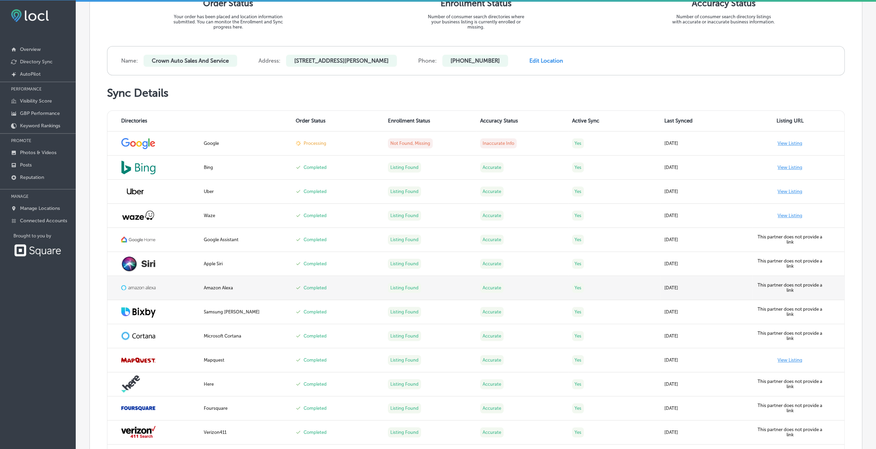
scroll to position [202, 0]
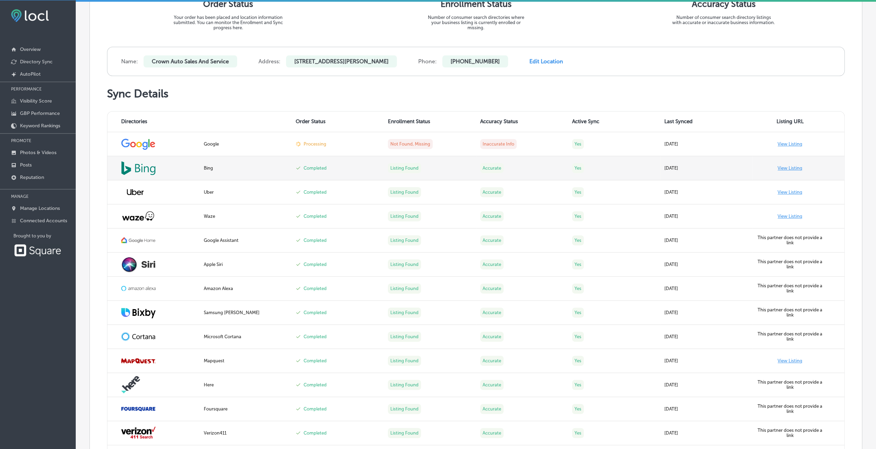
click at [783, 165] on link "View Listing" at bounding box center [789, 167] width 25 height 5
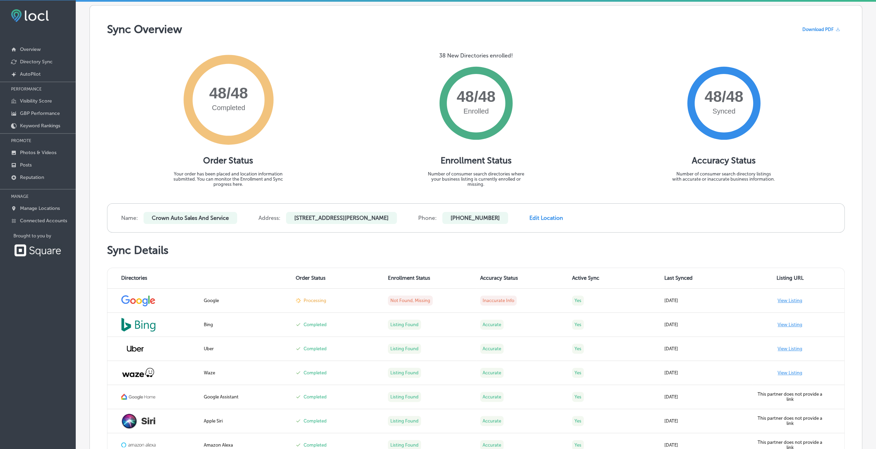
scroll to position [30, 0]
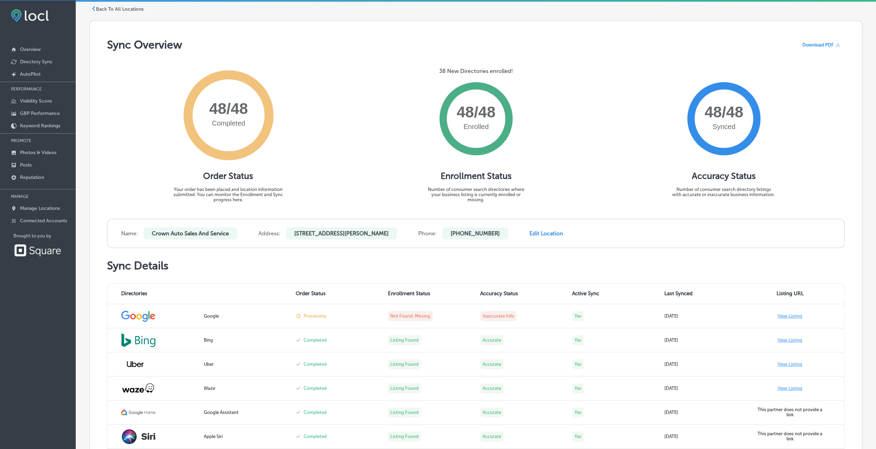
click at [562, 230] on link "Edit Location" at bounding box center [546, 233] width 34 height 7
select select "US"
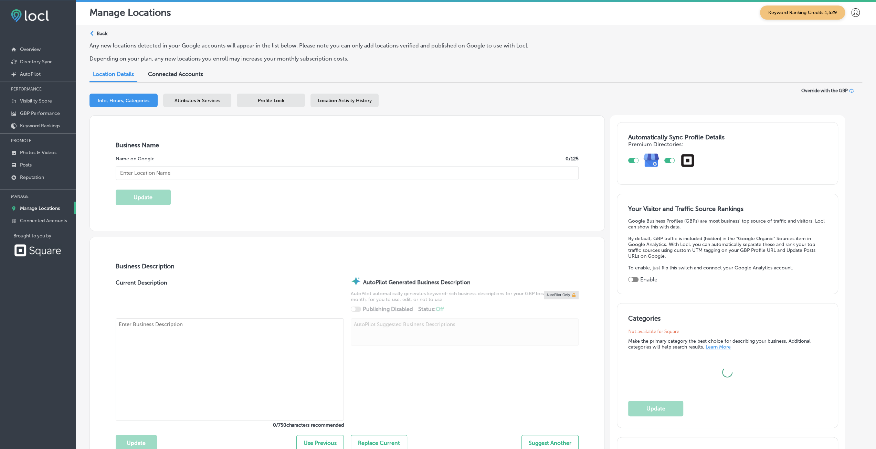
type input "Crown Auto Sales And Service"
type textarea "Crown Au|"
type input "[STREET_ADDRESS][PERSON_NAME]"
type input "[GEOGRAPHIC_DATA]"
type input "65803"
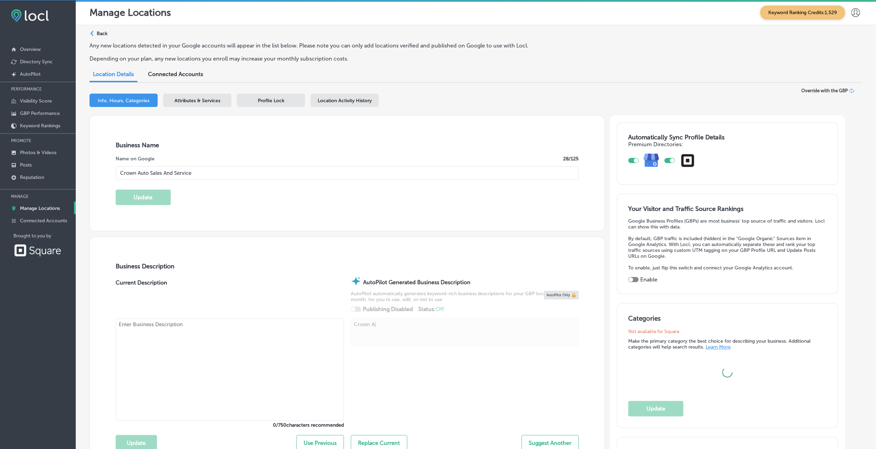
type input "US"
type textarea "Crown Auto S|"
type input "[URL][DOMAIN_NAME]"
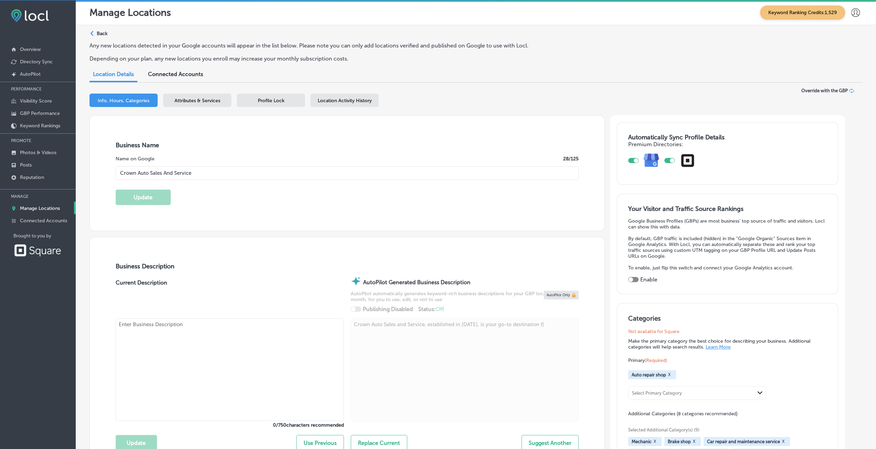
type textarea "Crown Auto Sales and Service, established in [DATE], is your go-to destination …"
type input "30"
type textarea "Crown Auto Sales and Service, established in [DATE], is your go-to destination …"
checkbox input "true"
type textarea "Crown Auto Sales and Service, established in [DATE], is your go-to destination …"
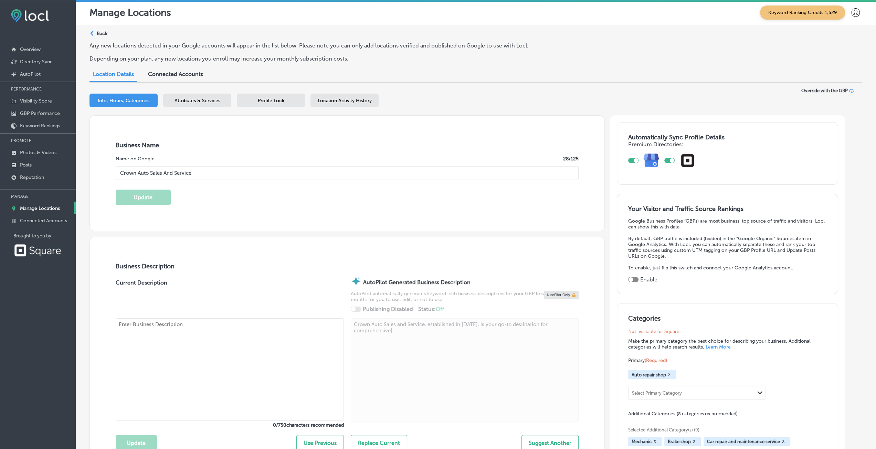
type textarea "Crown Auto Sales and Service in [GEOGRAPHIC_DATA], established in [DATE], is yo…"
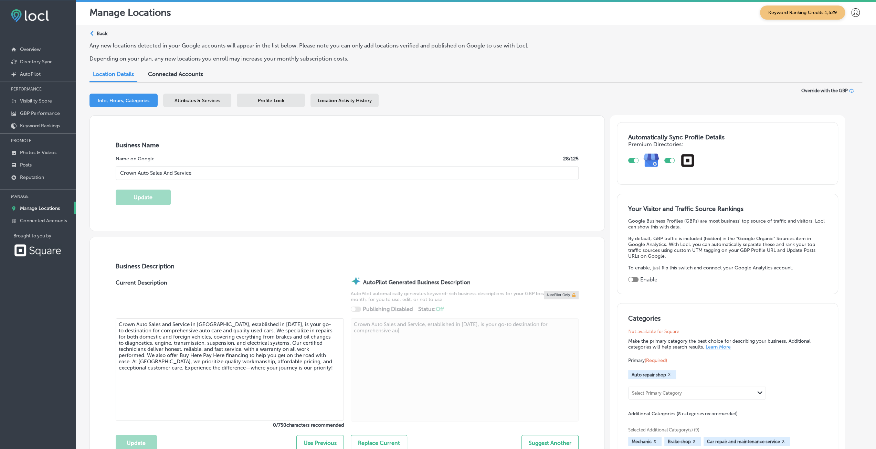
type textarea "Crown Auto Sales and Service, established in [DATE], is your go-to destination …"
type input "[PHONE_NUMBER]"
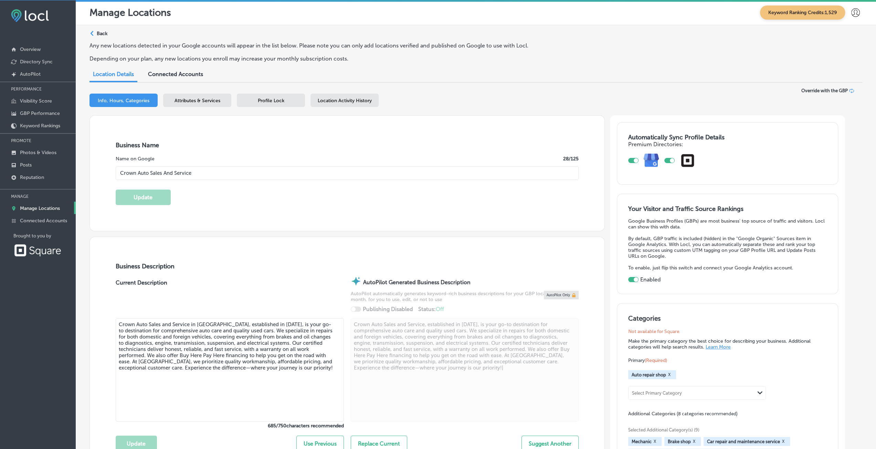
type textarea "Crown Auto Sales and Service, established in [DATE], is your go-to destination …"
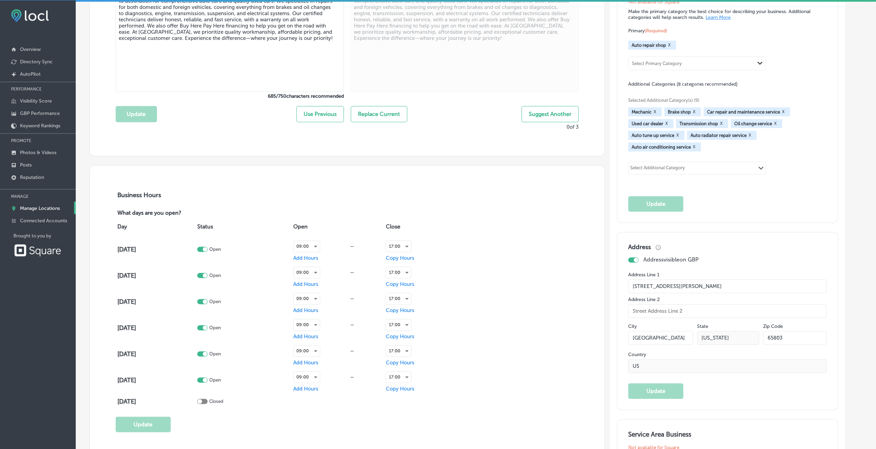
scroll to position [344, 0]
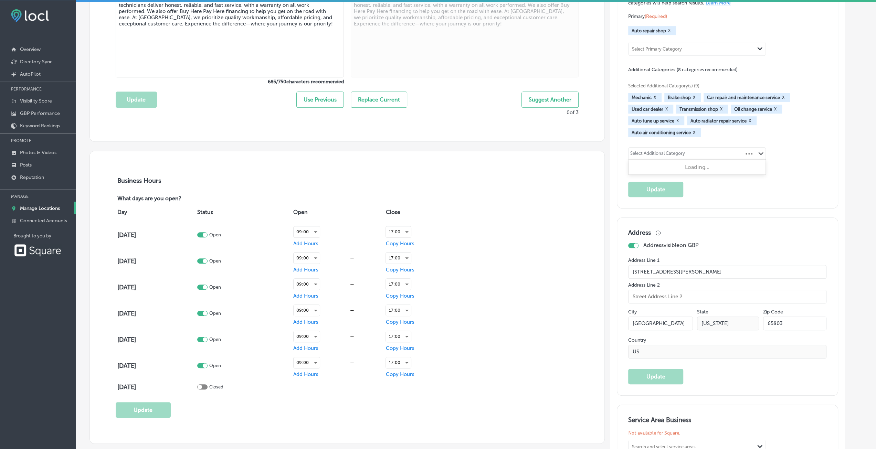
click at [656, 154] on div "Select Additional Category" at bounding box center [657, 155] width 55 height 8
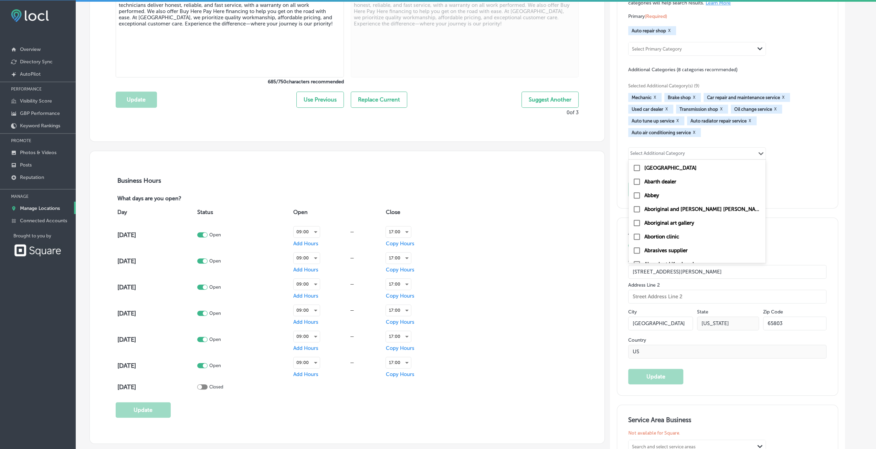
click at [656, 154] on div "Select Additional Category" at bounding box center [657, 155] width 55 height 8
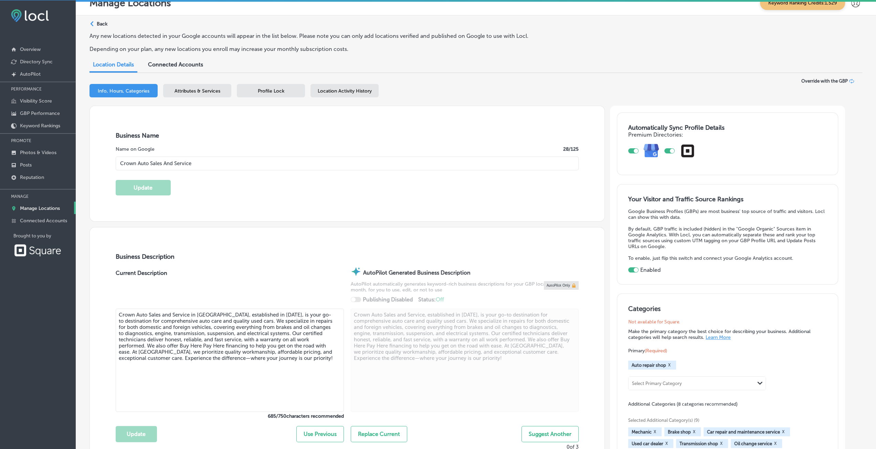
scroll to position [0, 0]
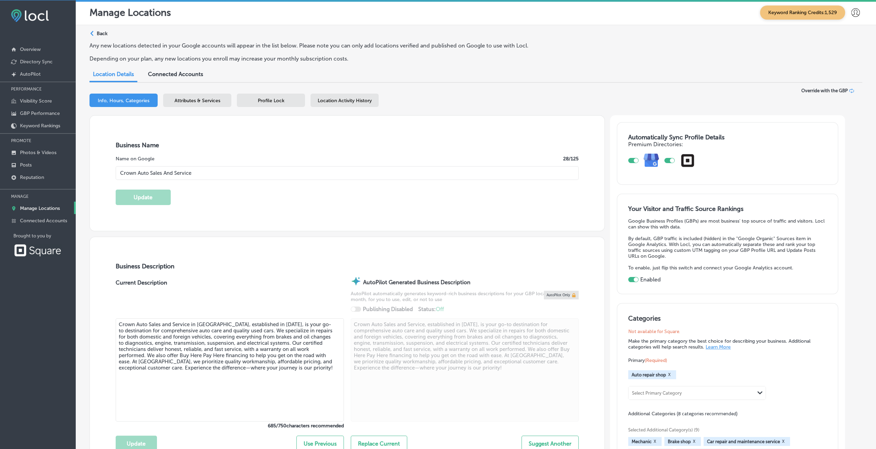
click at [638, 161] on div at bounding box center [635, 160] width 4 height 4
checkbox input "false"
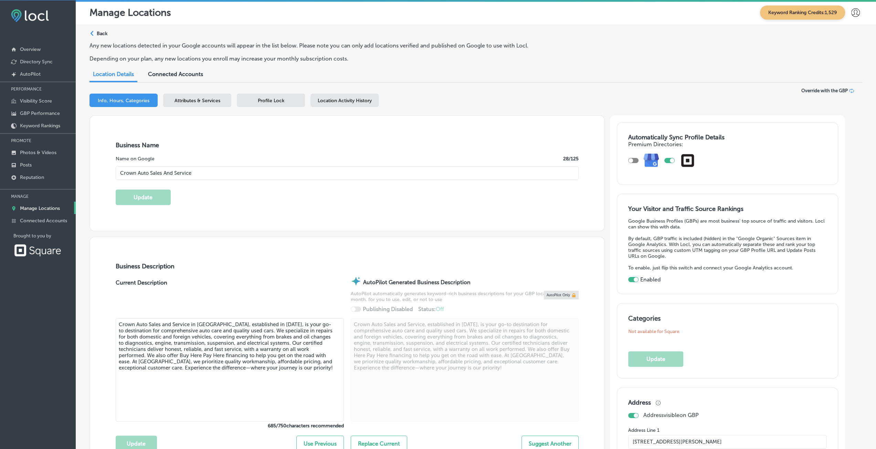
click at [672, 158] on div at bounding box center [669, 160] width 10 height 5
checkbox input "false"
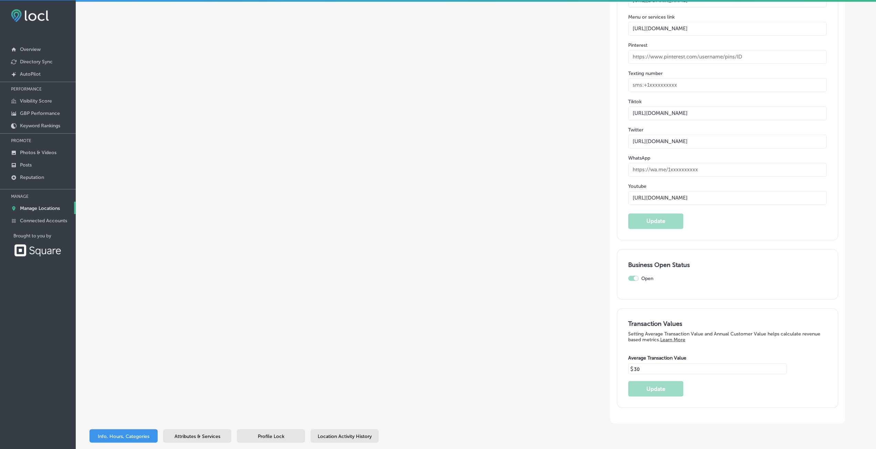
scroll to position [1091, 0]
click at [335, 432] on span "Location Activity History" at bounding box center [345, 435] width 54 height 6
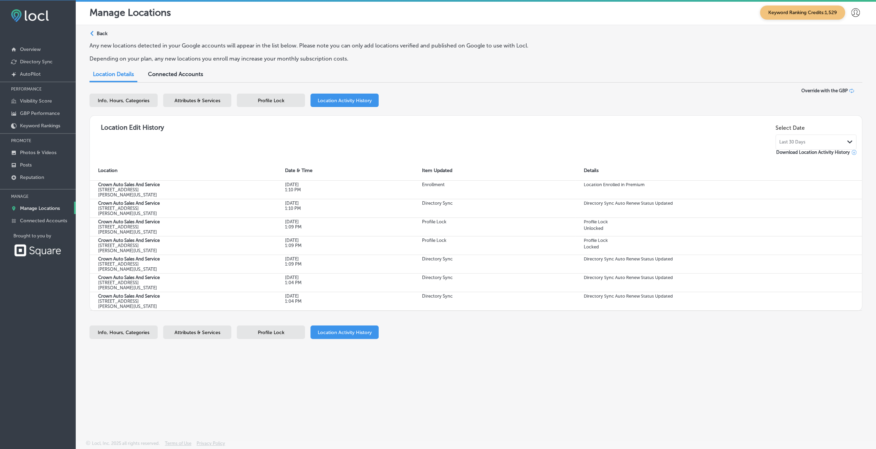
click at [168, 78] on div "Connected Accounts" at bounding box center [175, 74] width 65 height 15
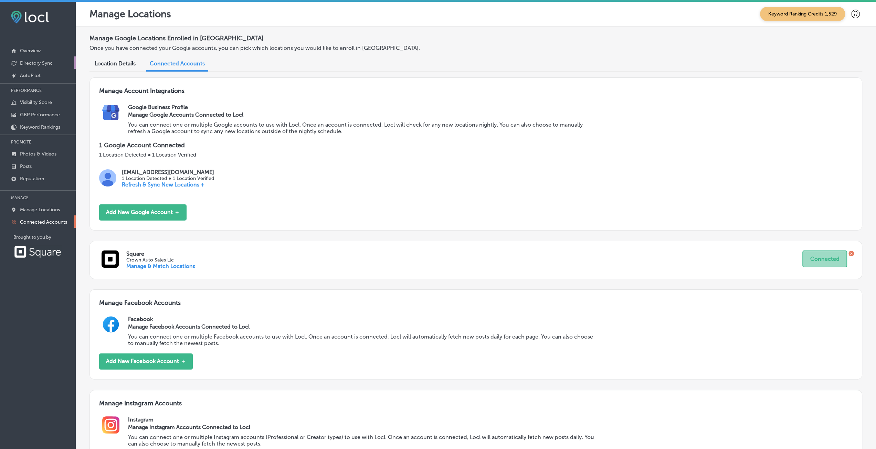
click at [40, 63] on p "Directory Sync" at bounding box center [36, 63] width 33 height 6
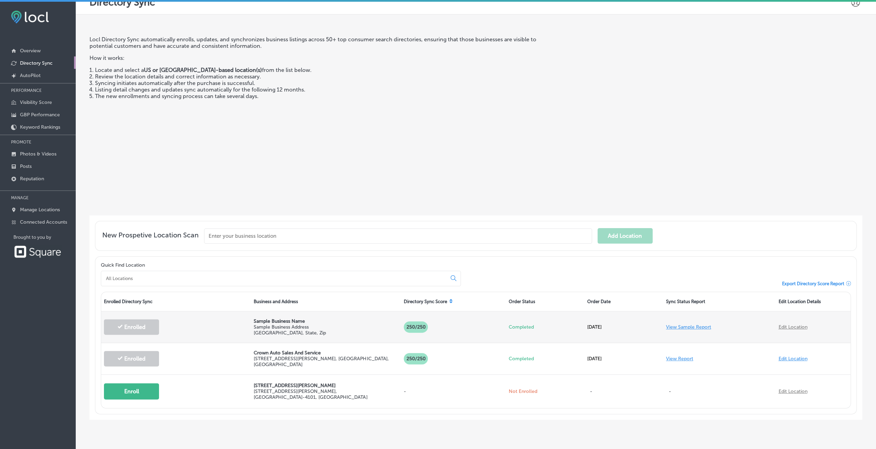
scroll to position [23, 0]
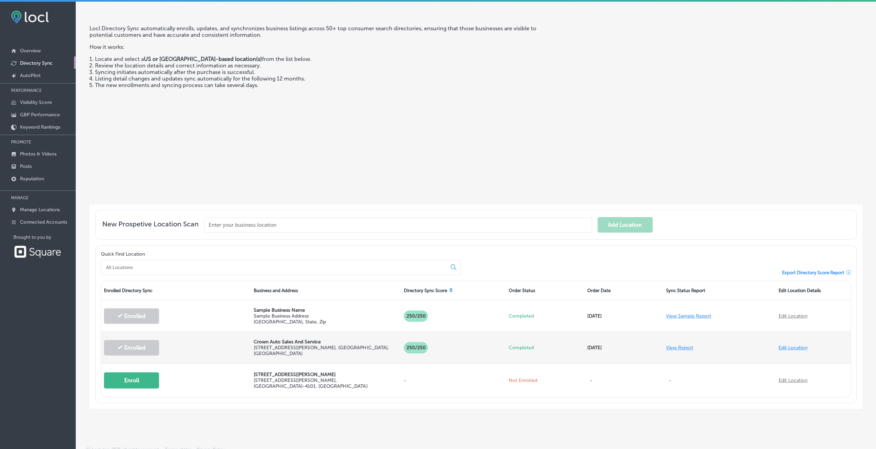
click at [789, 346] on link "Edit Location" at bounding box center [792, 348] width 29 height 6
select select "US"
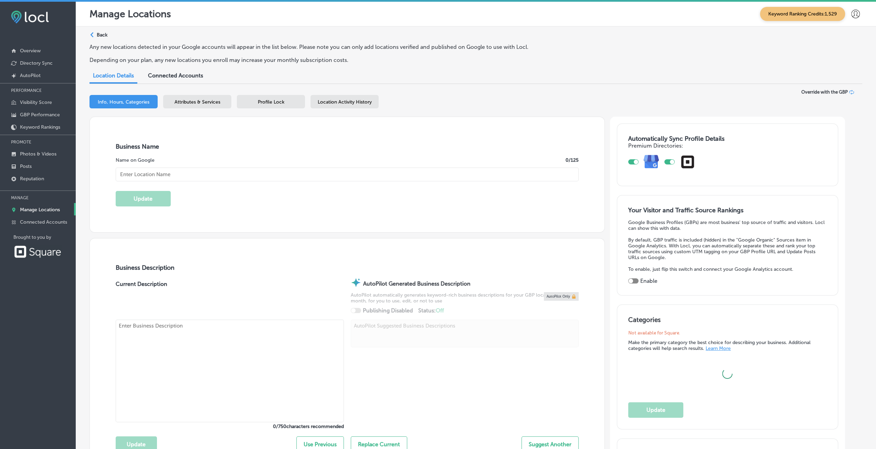
type input "Crown Auto Sales And Service"
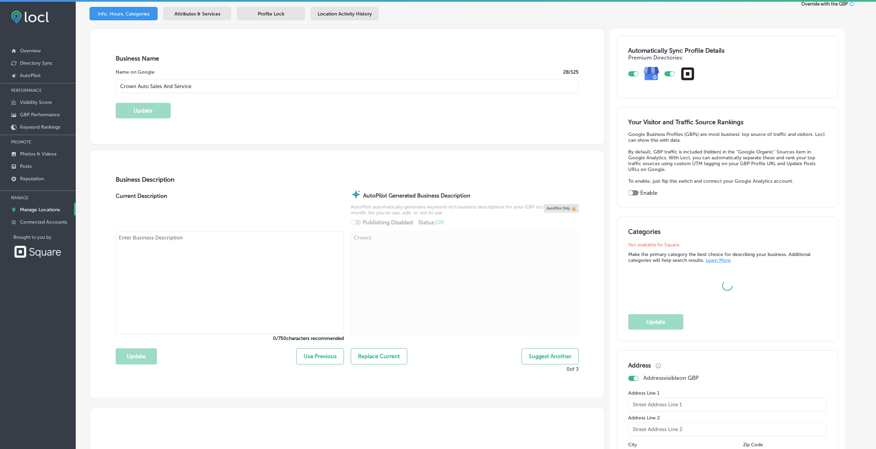
scroll to position [103, 0]
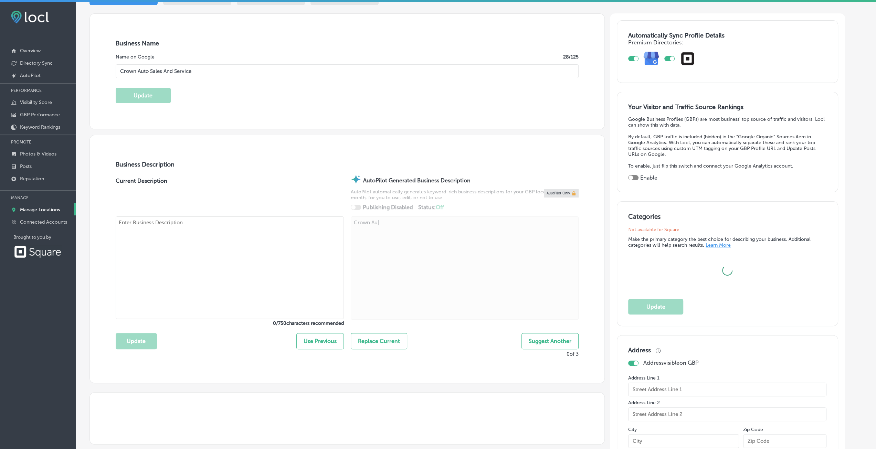
type textarea "Crown Aut|"
type input "[STREET_ADDRESS][PERSON_NAME]"
type input "[GEOGRAPHIC_DATA]"
type input "65803"
type input "US"
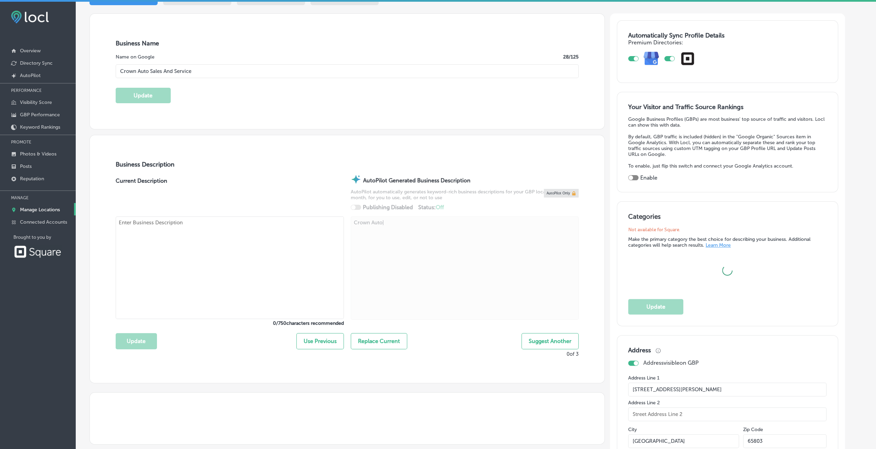
type textarea "Crown Auto |"
type input "[URL][DOMAIN_NAME]"
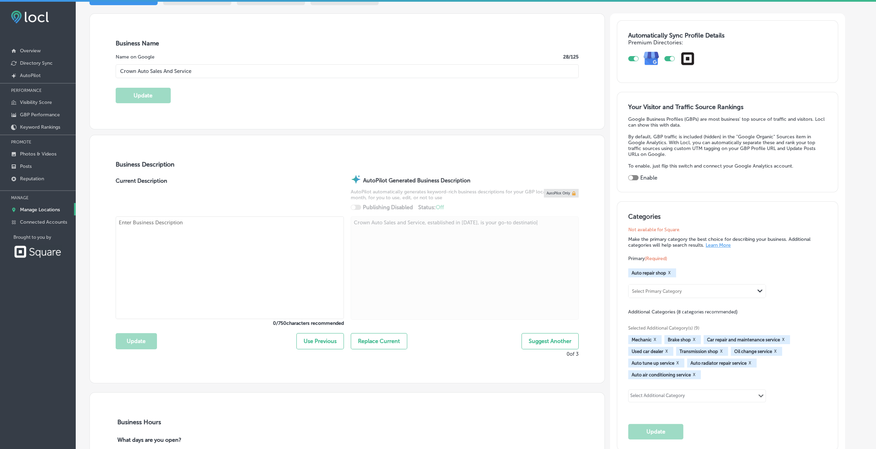
type textarea "Crown Auto Sales and Service, established in [DATE], is your go-to destination|"
type input "30"
type textarea "Crown Auto Sales and Service, established in [DATE], is your go-to destination |"
checkbox input "true"
type textarea "Crown Auto Sales and Service, established in [DATE], is your go-to destination …"
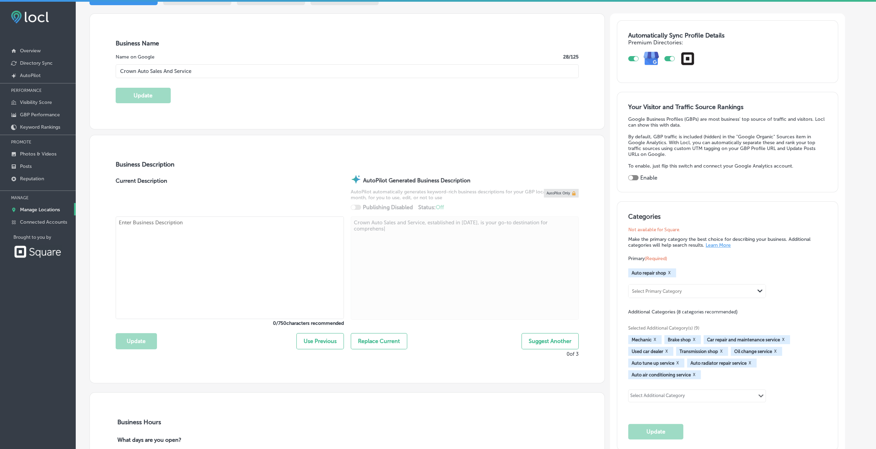
type textarea "Crown Auto Sales and Service in [GEOGRAPHIC_DATA], established in [DATE], is yo…"
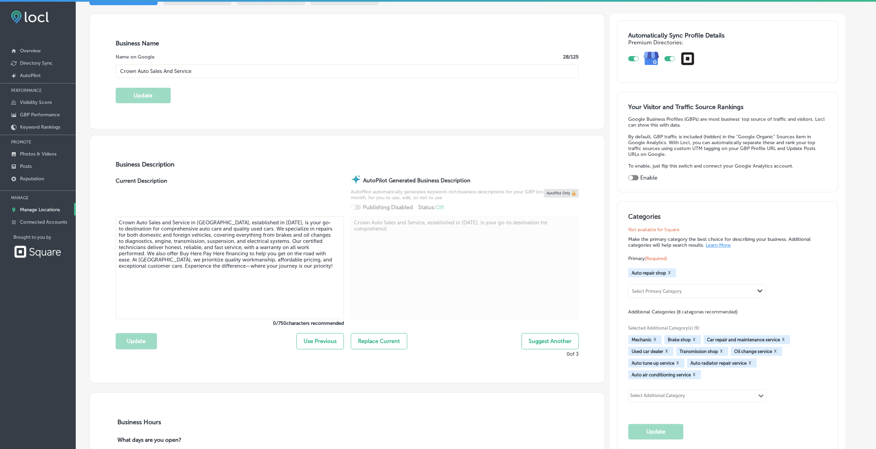
type textarea "Crown Auto Sales and Service, established in [DATE], is your go-to destination …"
type input "[PHONE_NUMBER]"
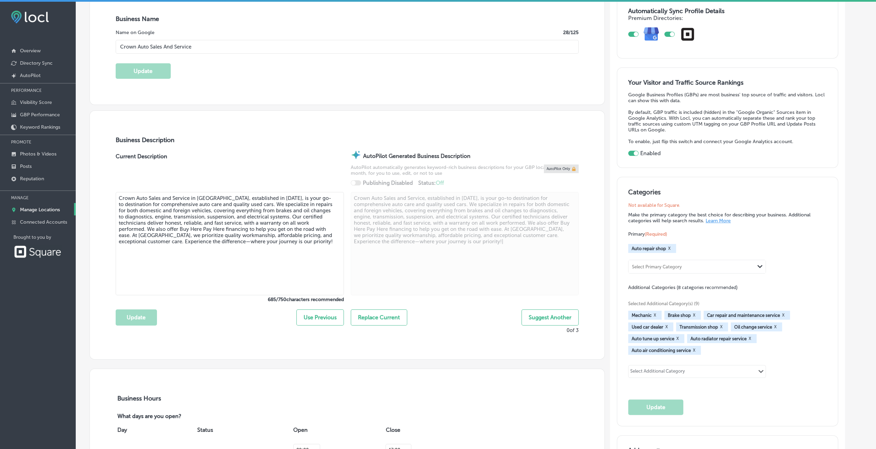
type textarea "Crown Auto Sales and Service, established in [DATE], is your go-to destination …"
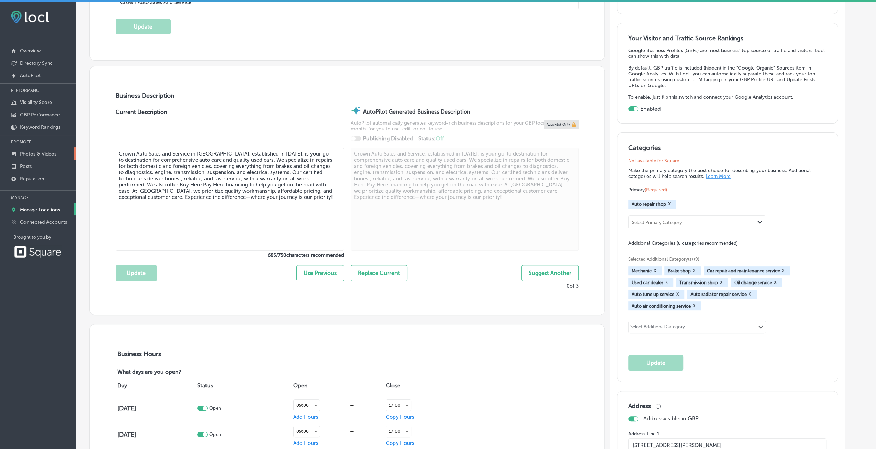
click at [32, 149] on link "Photos & Videos" at bounding box center [38, 153] width 76 height 12
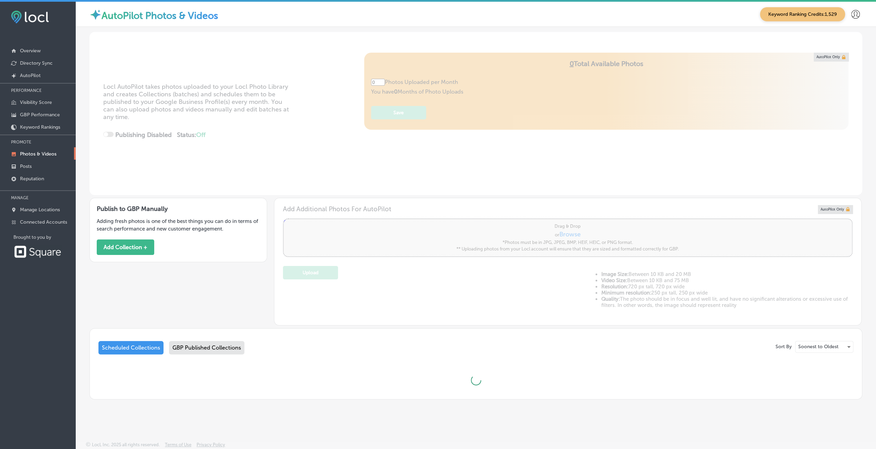
type input "5"
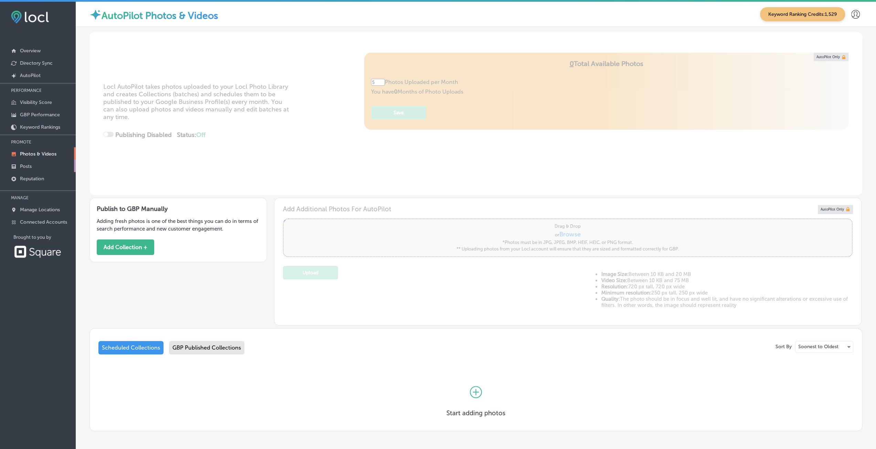
click at [28, 166] on p "Posts" at bounding box center [26, 166] width 12 height 6
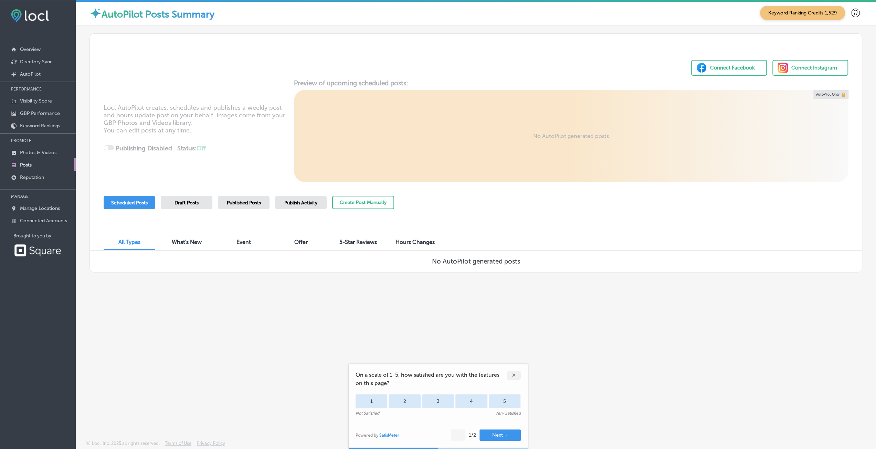
scroll to position [1, 0]
click at [28, 177] on p "Reputation" at bounding box center [32, 177] width 24 height 6
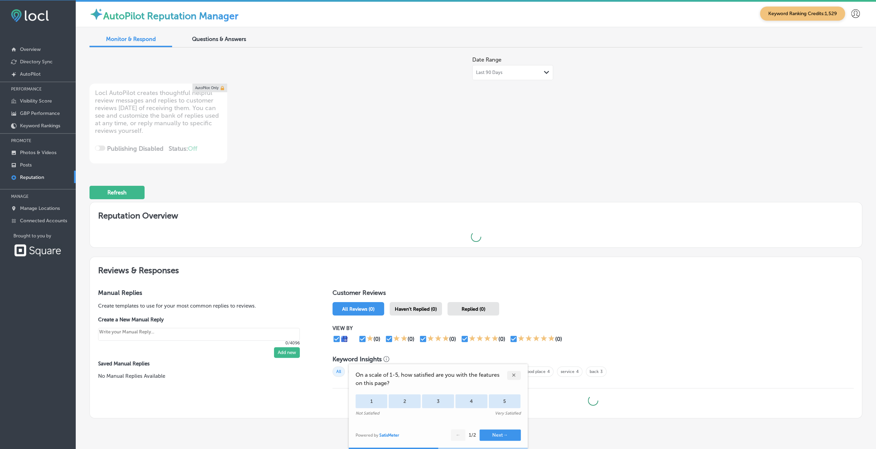
type textarea "x"
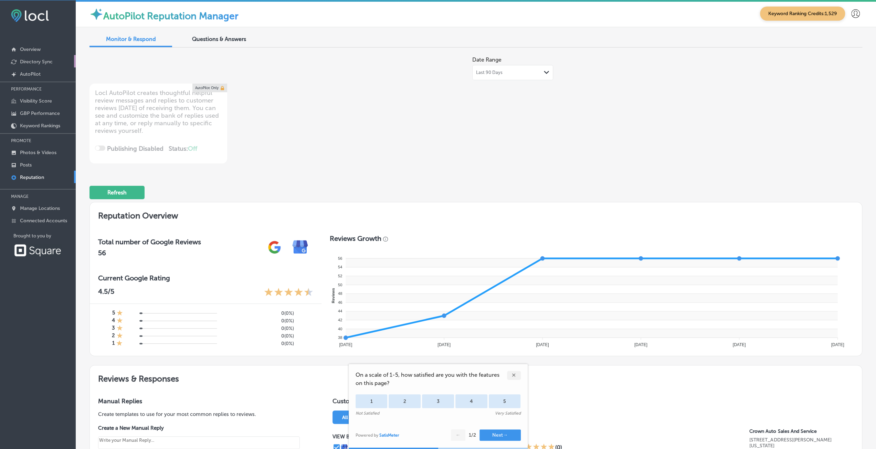
click at [32, 60] on p "Directory Sync" at bounding box center [36, 62] width 33 height 6
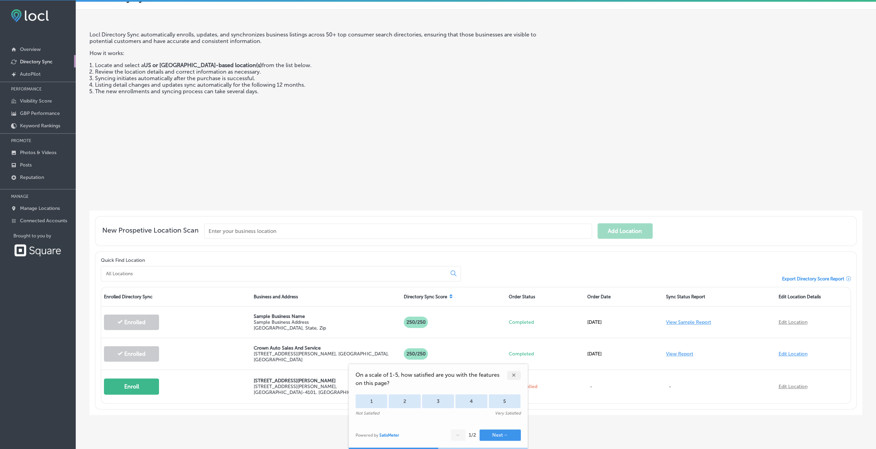
scroll to position [23, 0]
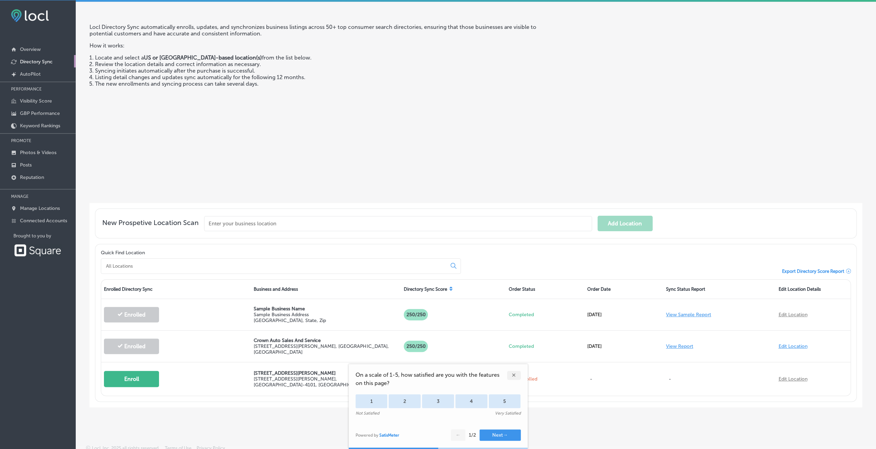
click at [511, 375] on div "✕" at bounding box center [514, 375] width 14 height 9
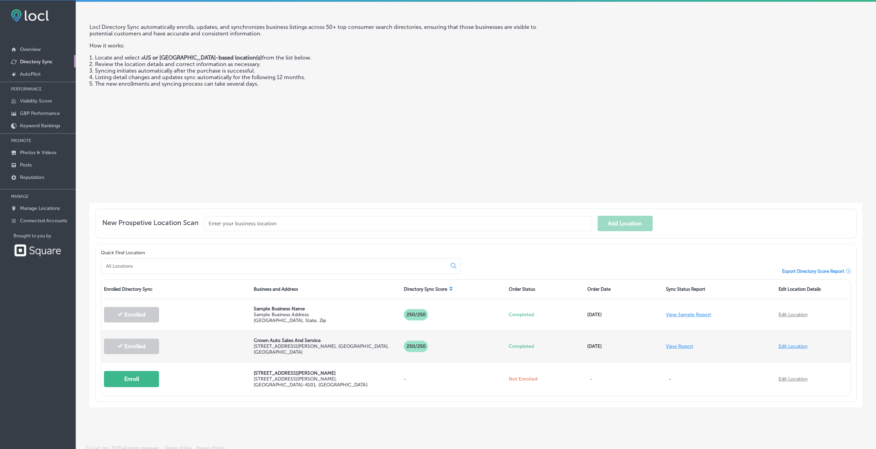
click at [778, 344] on link "Edit Location" at bounding box center [792, 346] width 29 height 6
select select "US"
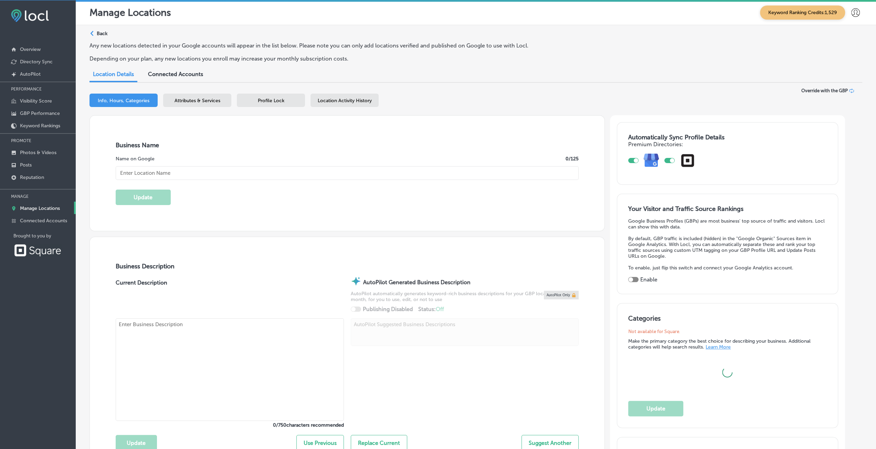
type input "Crown Auto Sales And Service"
type textarea "Crown Auto |"
type input "[STREET_ADDRESS][PERSON_NAME]"
type input "[GEOGRAPHIC_DATA]"
type input "65803"
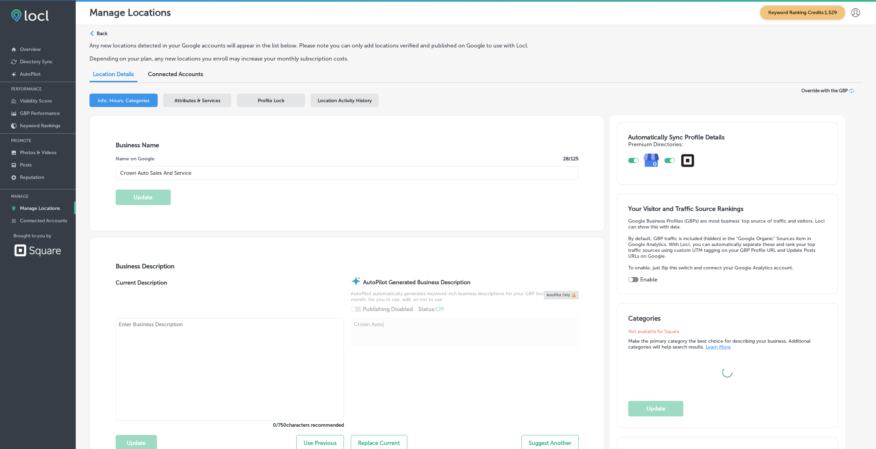
type input "US"
type textarea "Crown Auto [PERSON_NAME]|"
type input "[URL][DOMAIN_NAME]"
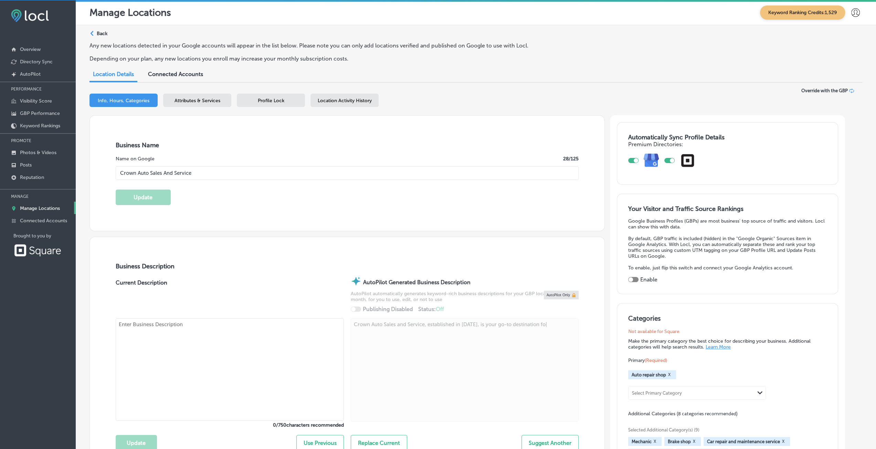
type textarea "Crown Auto Sales and Service, established in [DATE], is your go-to destination …"
type input "30"
type textarea "Crown Auto Sales and Service, established in [DATE], is your go-to destination …"
checkbox input "true"
type textarea "Crown Auto Sales and Service, established in [DATE], is your go-to destination …"
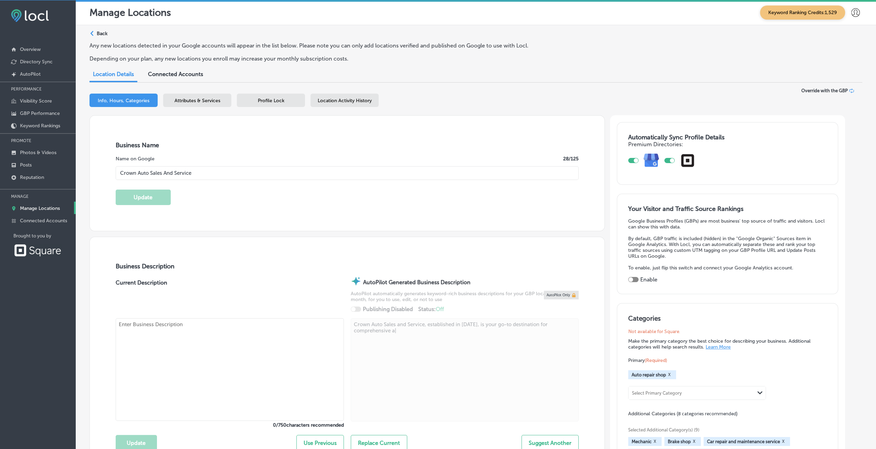
type textarea "Crown Auto Sales and Service in [GEOGRAPHIC_DATA], established in [DATE], is yo…"
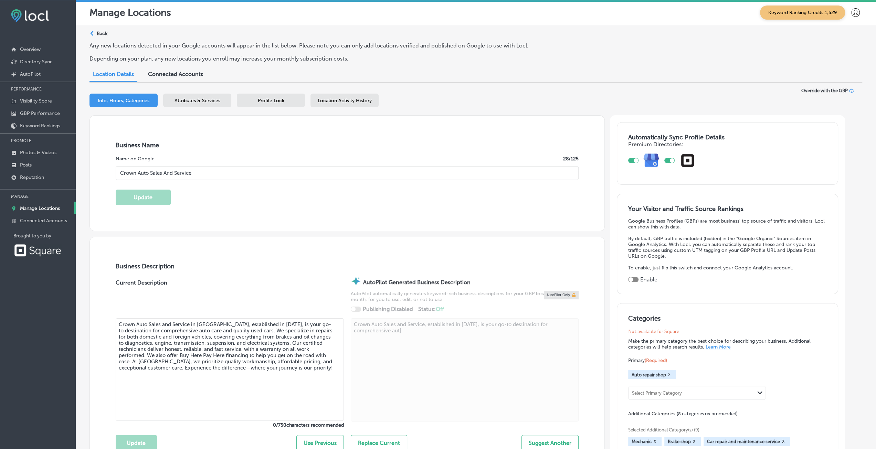
type textarea "Crown Auto Sales and Service, established in [DATE], is your go-to destination …"
type input "[PHONE_NUMBER]"
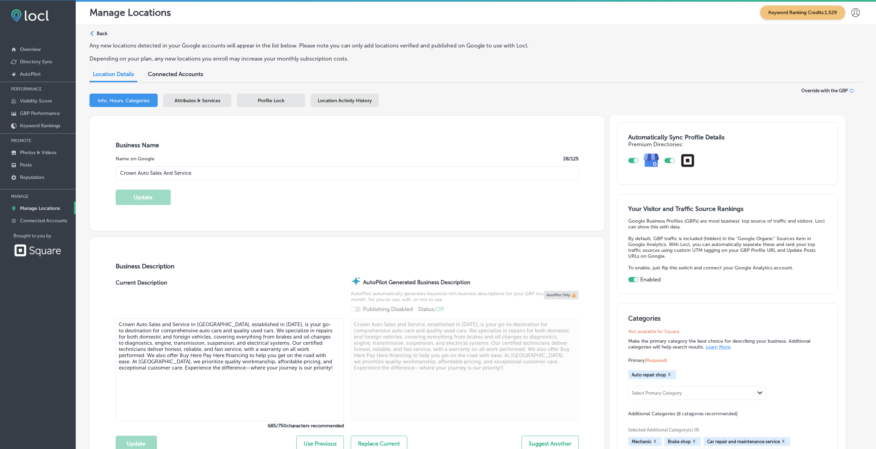
type textarea "Crown Auto Sales and Service, established in [DATE], is your go-to destination …"
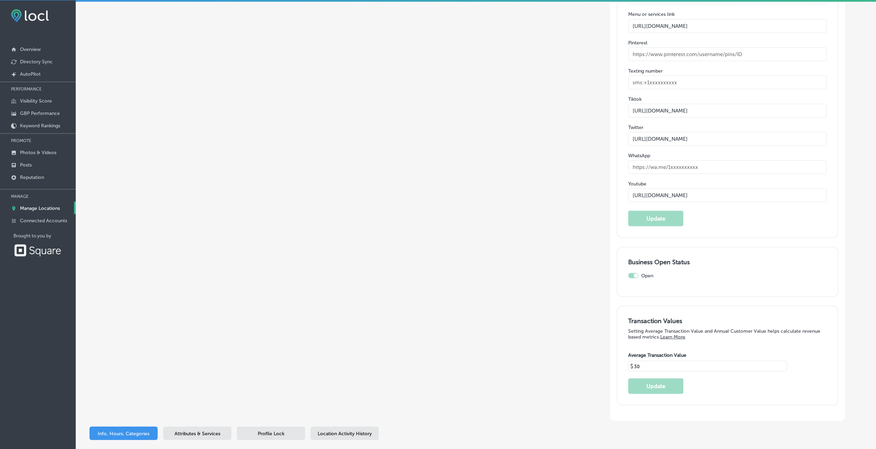
scroll to position [10, 0]
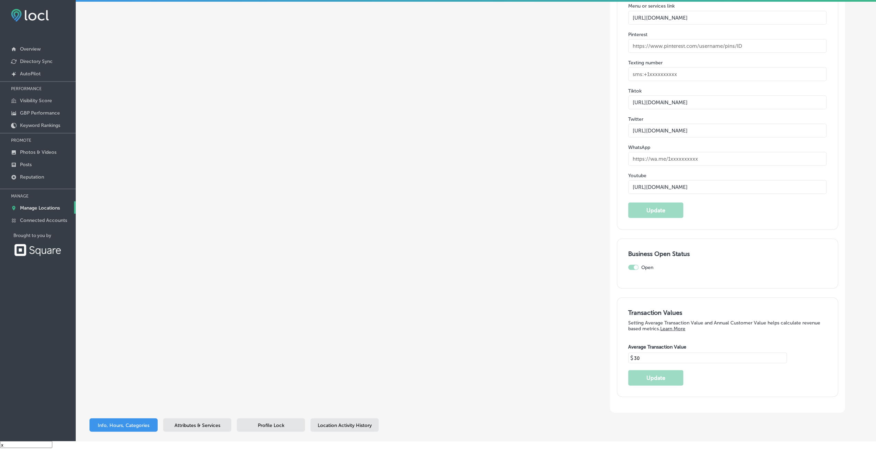
click at [189, 422] on span "Attributes & Services" at bounding box center [197, 425] width 46 height 6
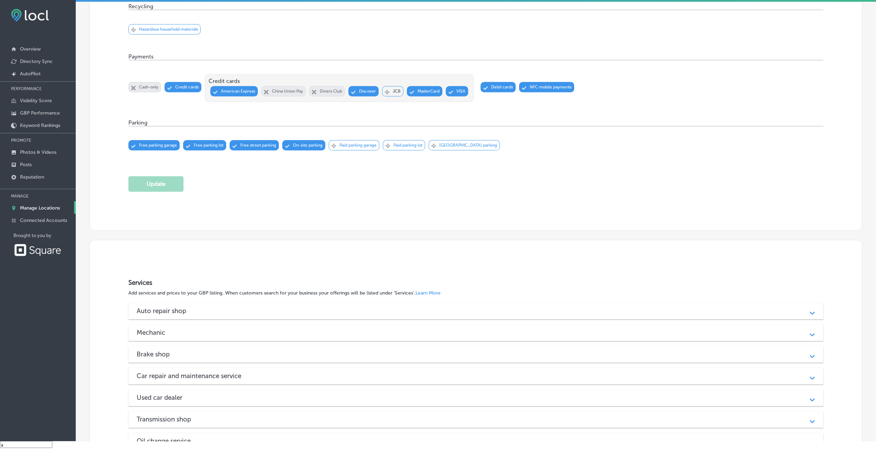
scroll to position [792, 0]
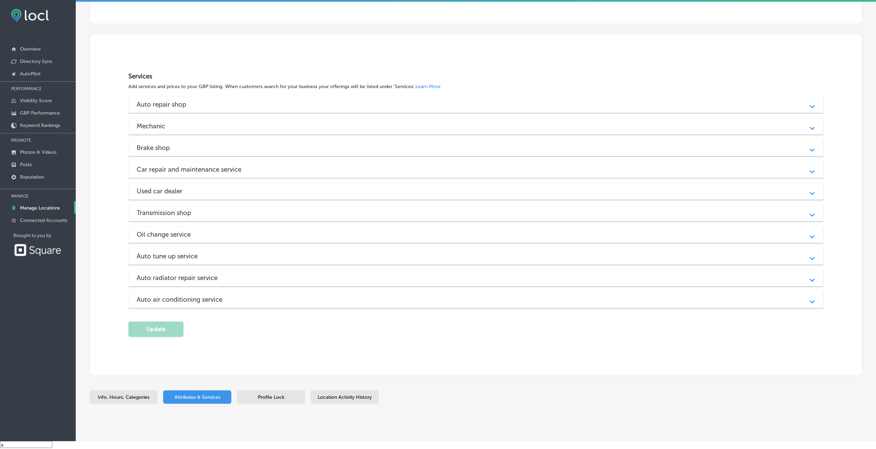
click at [282, 394] on span "Profile Lock" at bounding box center [271, 397] width 26 height 6
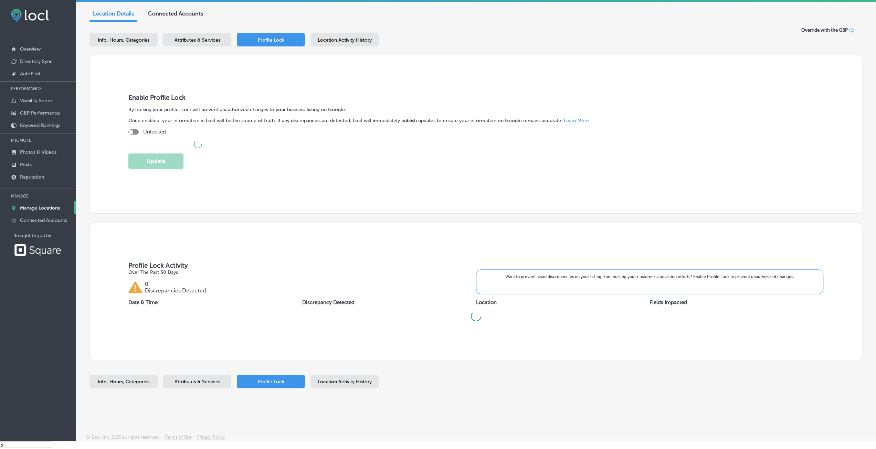
scroll to position [47, 0]
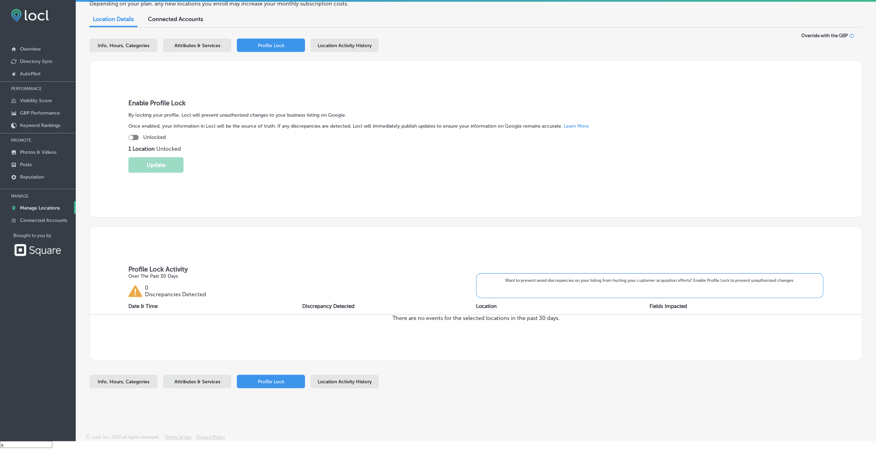
click at [340, 375] on div "Location Activity History" at bounding box center [344, 381] width 68 height 13
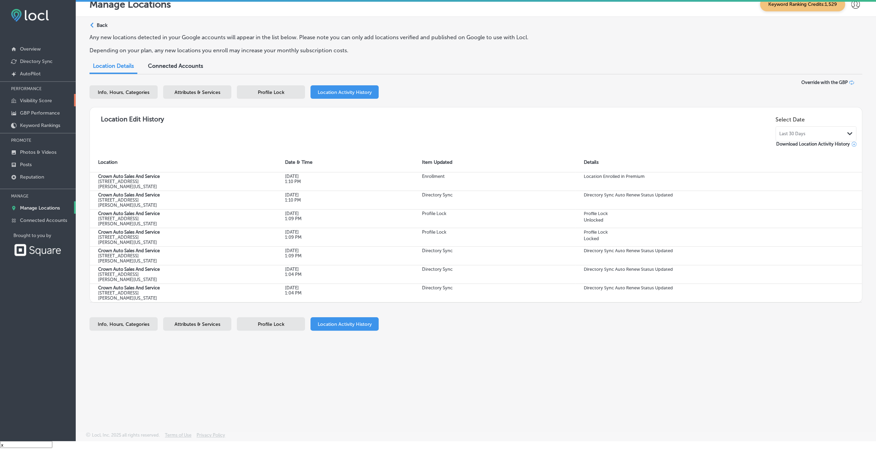
click at [24, 103] on p "Visibility Score" at bounding box center [36, 101] width 32 height 6
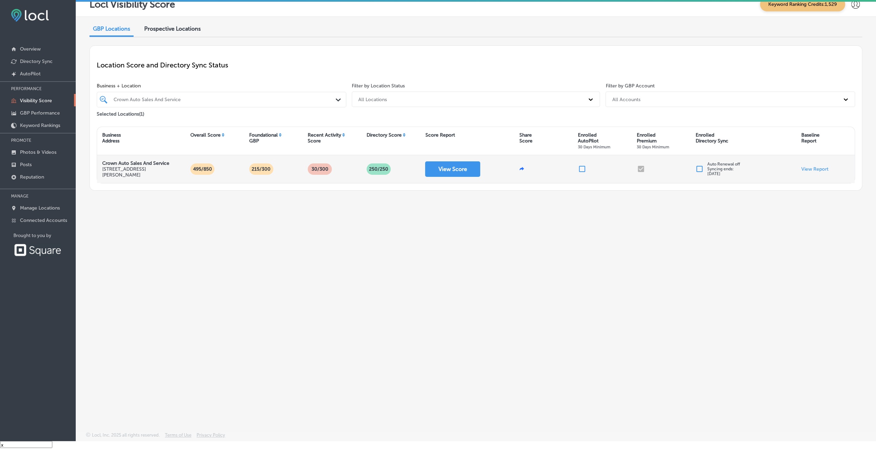
click at [642, 166] on div at bounding box center [660, 169] width 59 height 28
click at [640, 169] on div at bounding box center [660, 169] width 59 height 28
click at [521, 166] on icon at bounding box center [522, 169] width 6 height 6
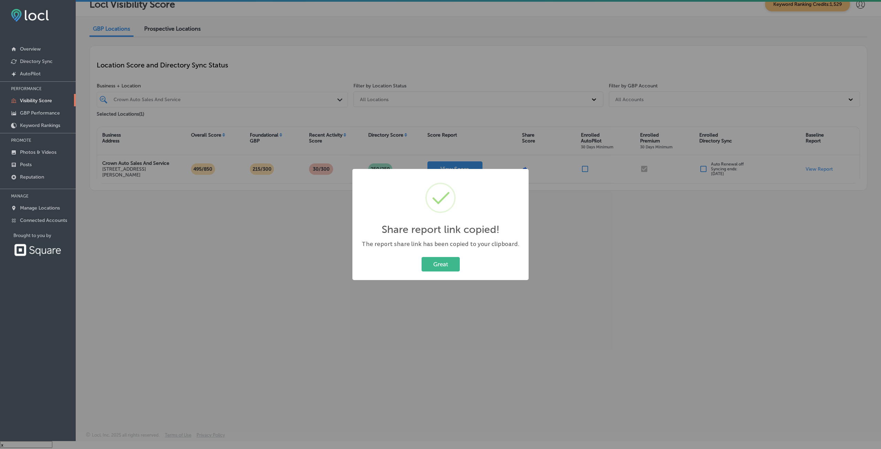
click at [562, 245] on div "Share report link copied! × The report share link has been copied to your clipb…" at bounding box center [440, 224] width 881 height 449
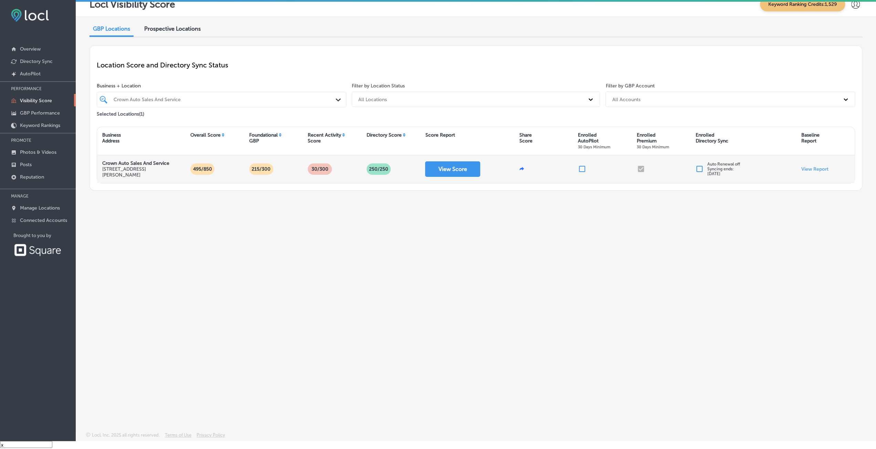
click at [440, 178] on div "View Score" at bounding box center [467, 169] width 94 height 28
click at [439, 169] on button "View Score" at bounding box center [452, 168] width 55 height 15
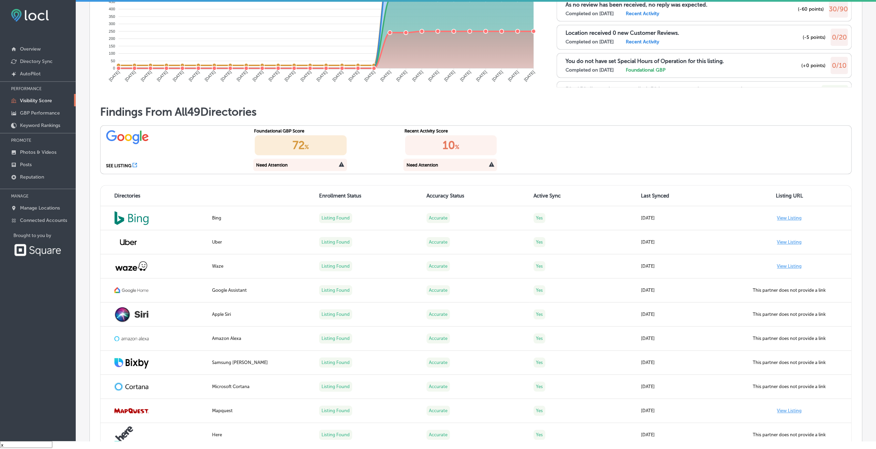
scroll to position [482, 0]
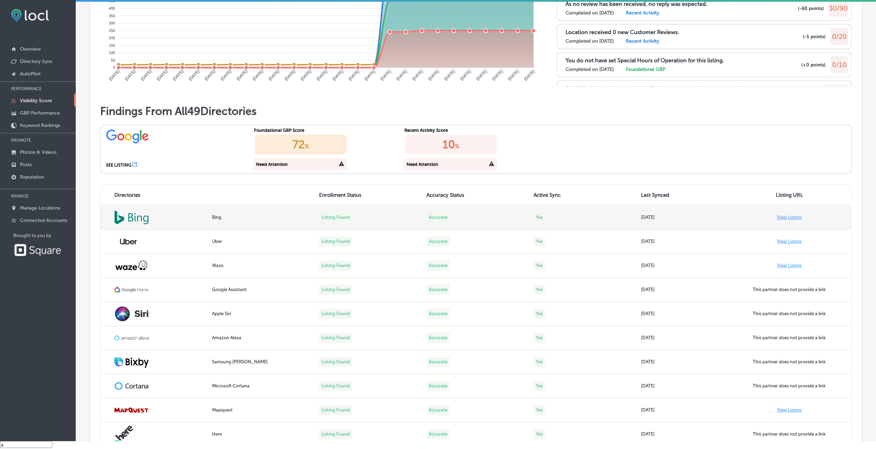
click at [785, 216] on link "View Listing" at bounding box center [788, 217] width 25 height 5
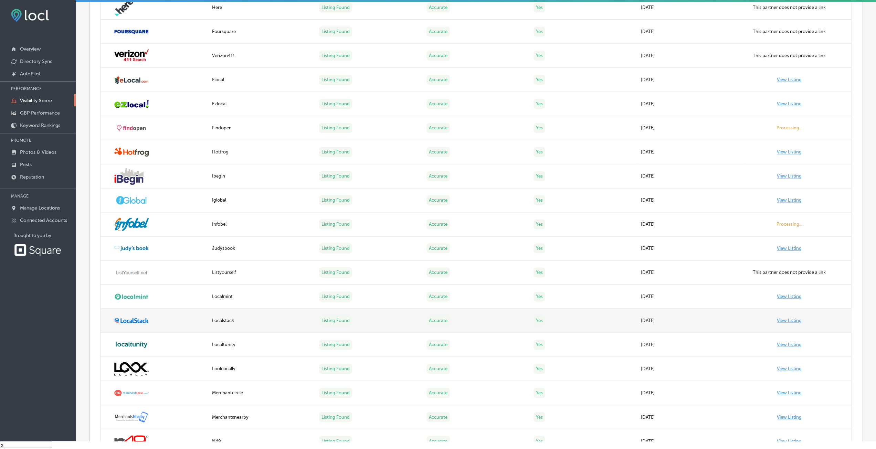
scroll to position [894, 0]
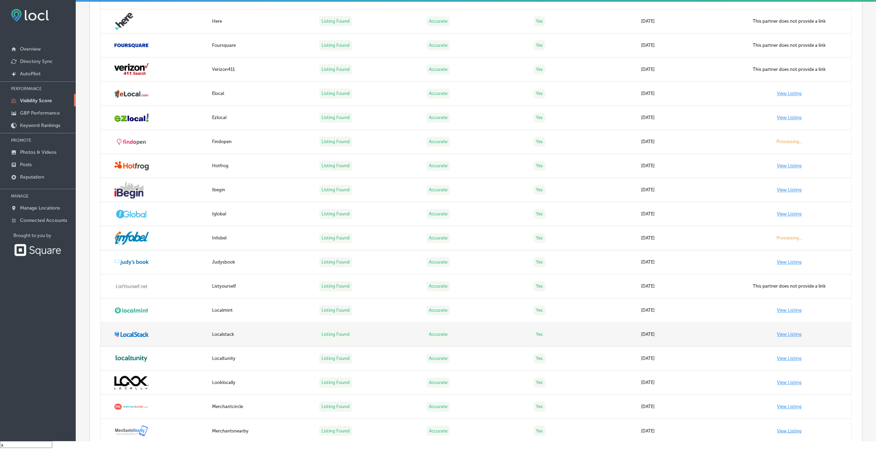
click at [777, 330] on td "View Listing" at bounding box center [796, 334] width 107 height 24
click at [778, 332] on link "View Listing" at bounding box center [788, 334] width 25 height 5
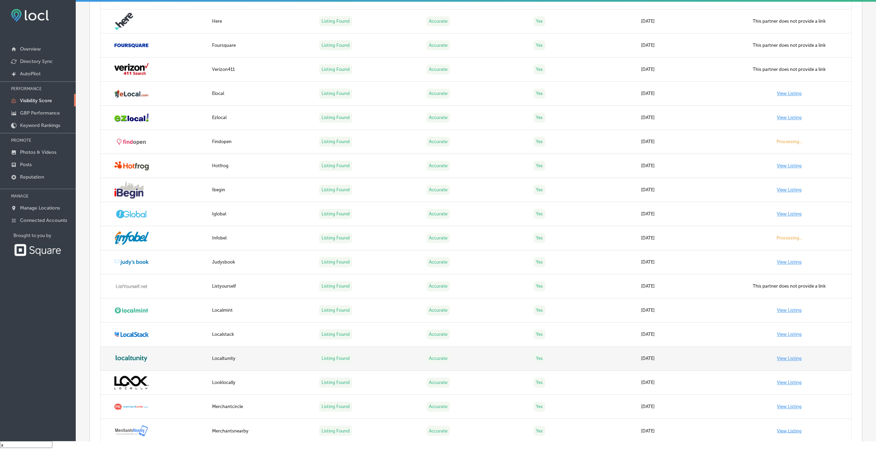
click at [778, 358] on link "View Listing" at bounding box center [788, 358] width 25 height 5
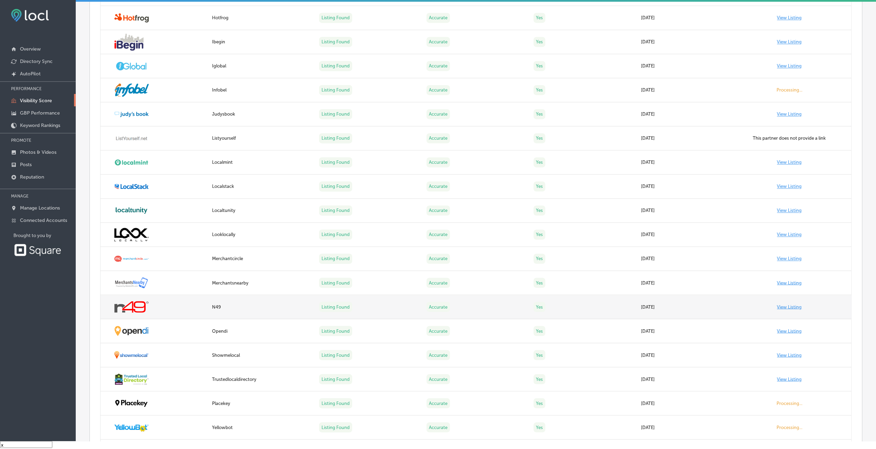
scroll to position [1101, 0]
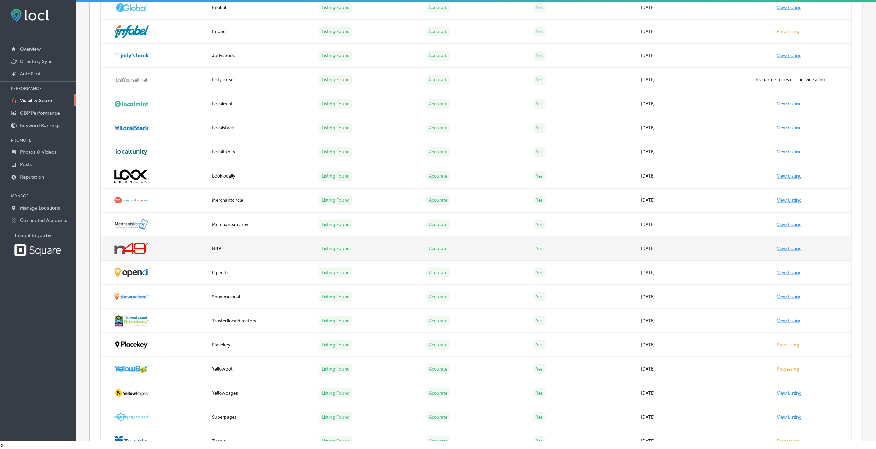
click at [793, 246] on link "View Listing" at bounding box center [788, 248] width 25 height 5
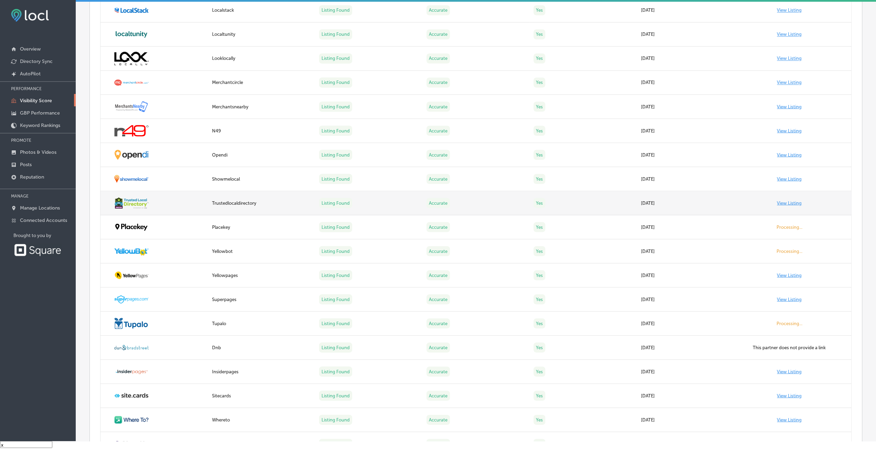
scroll to position [1135, 0]
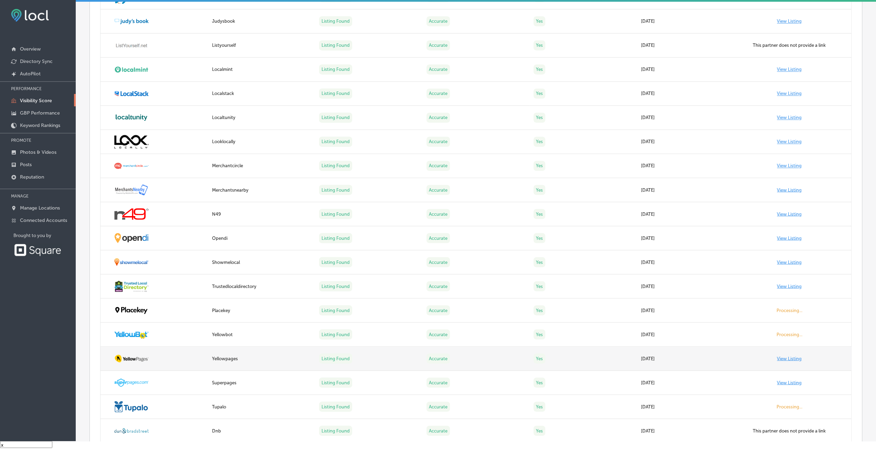
click at [796, 359] on link "View Listing" at bounding box center [788, 358] width 25 height 5
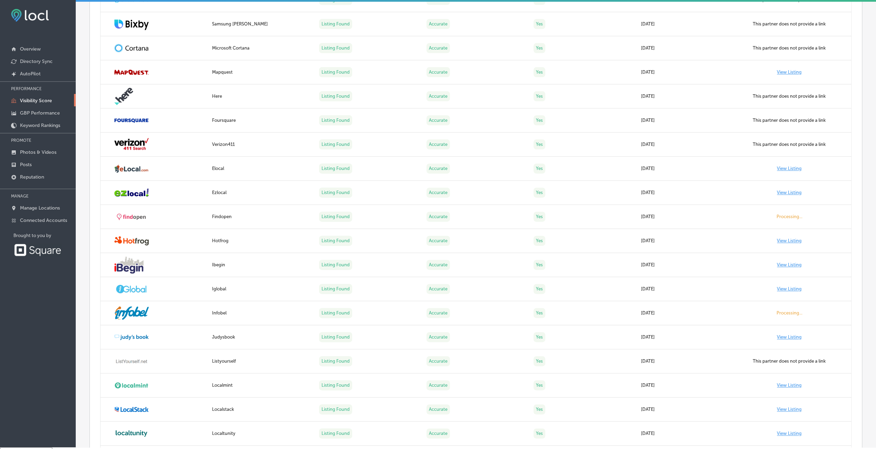
scroll to position [0, 0]
